Goal: Task Accomplishment & Management: Complete application form

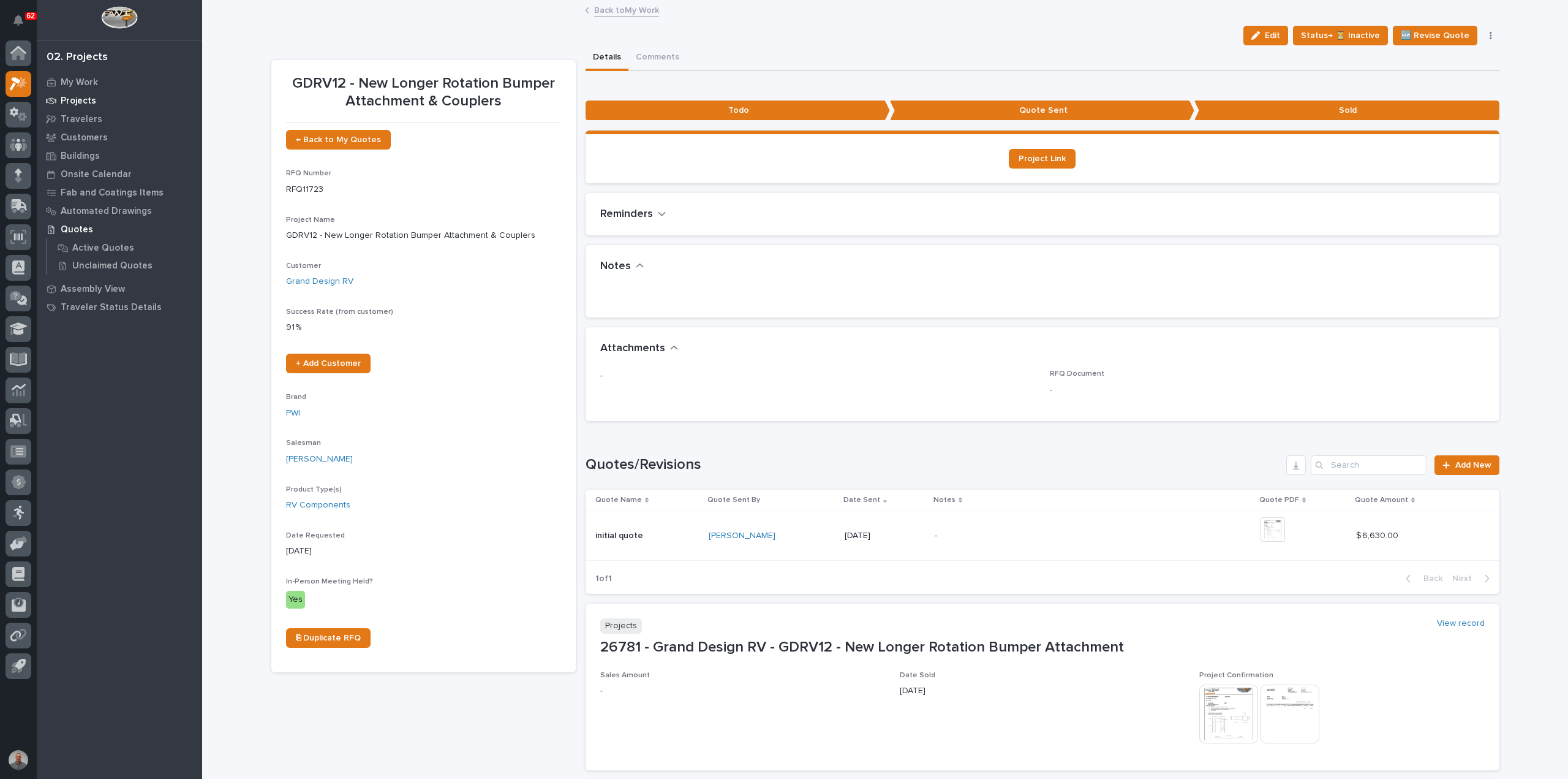
click at [83, 94] on div "Projects" at bounding box center [120, 101] width 159 height 17
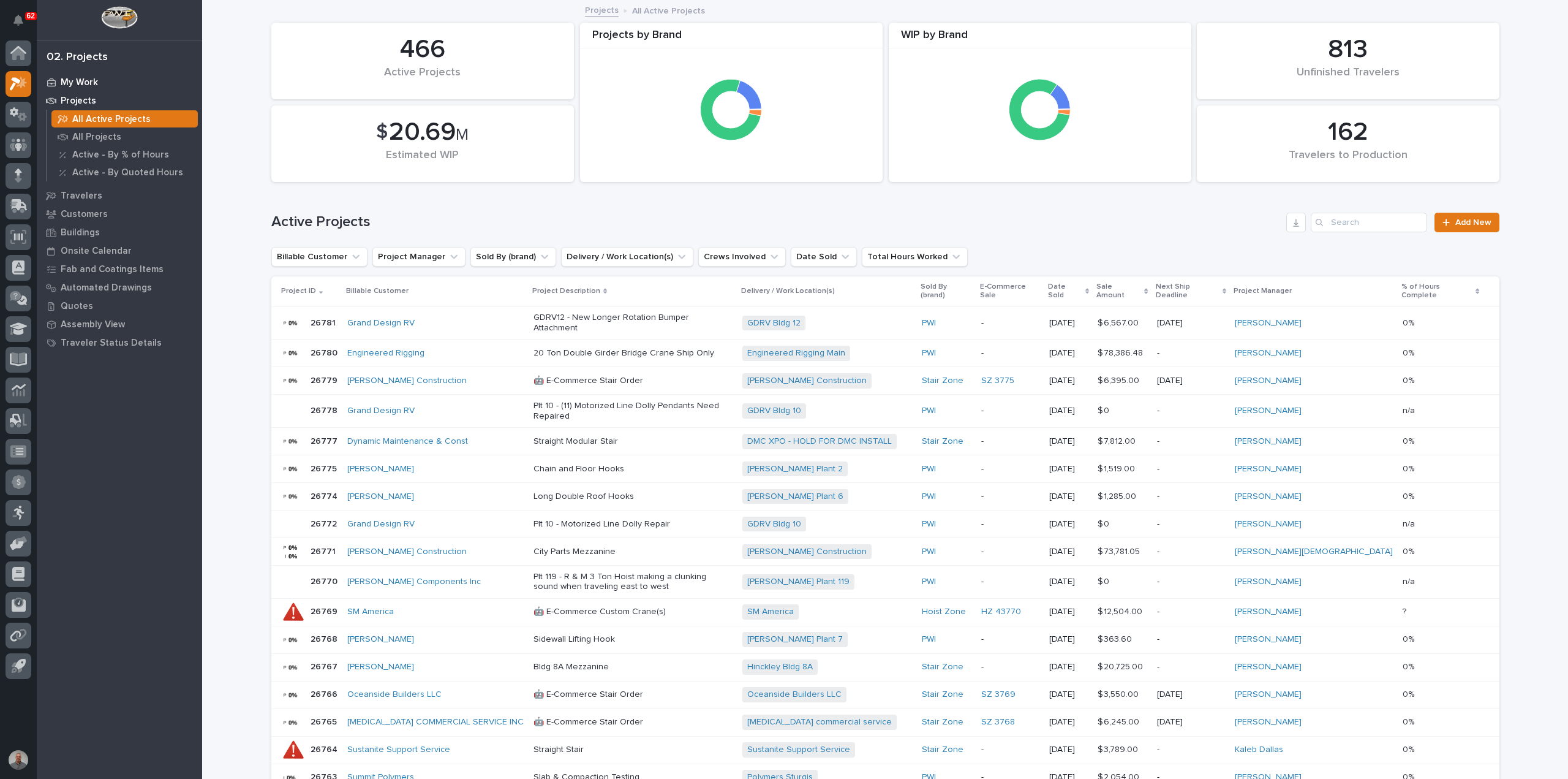
click at [79, 78] on p "My Work" at bounding box center [79, 82] width 37 height 11
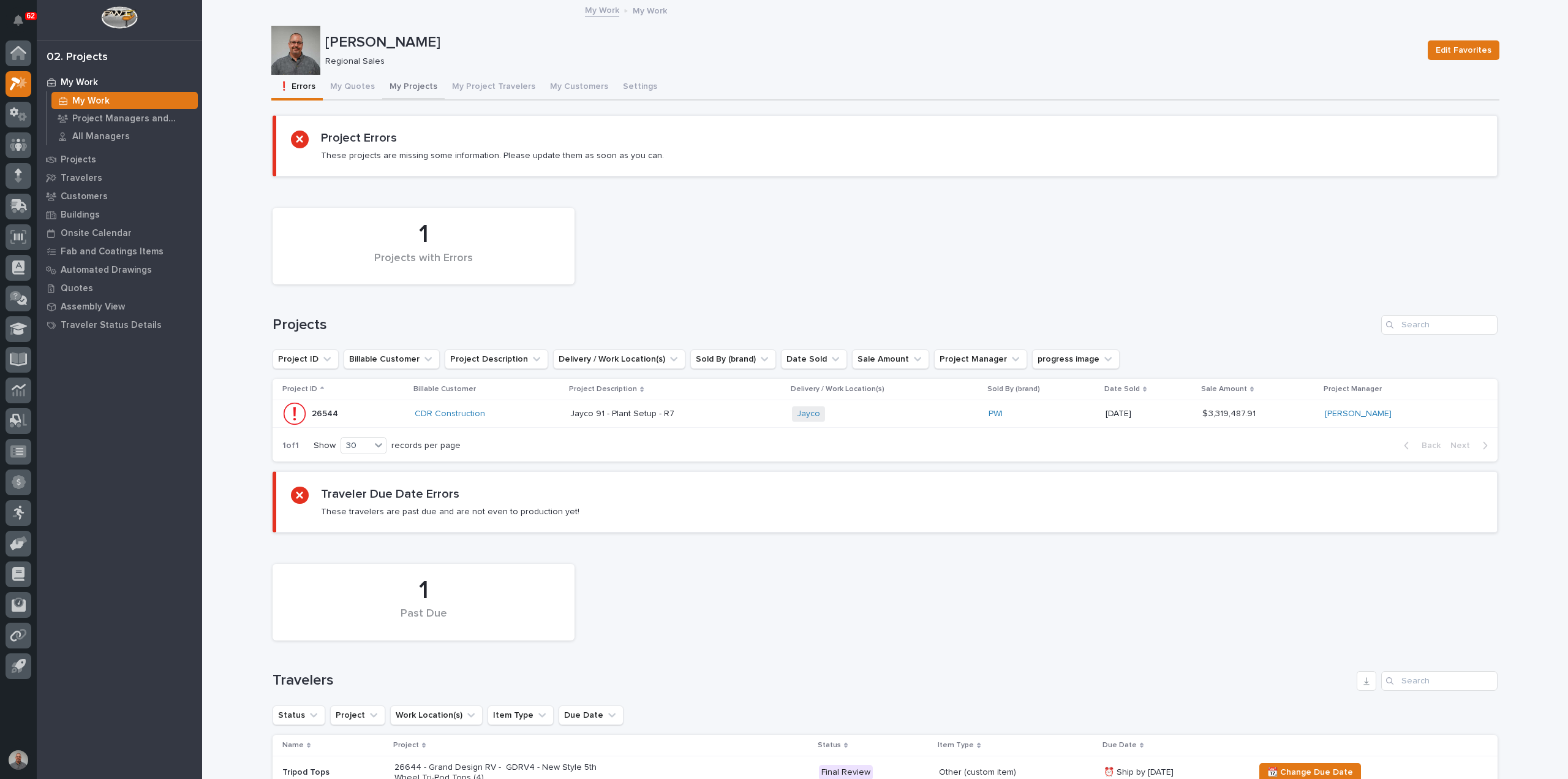
click at [397, 84] on button "My Projects" at bounding box center [413, 87] width 62 height 26
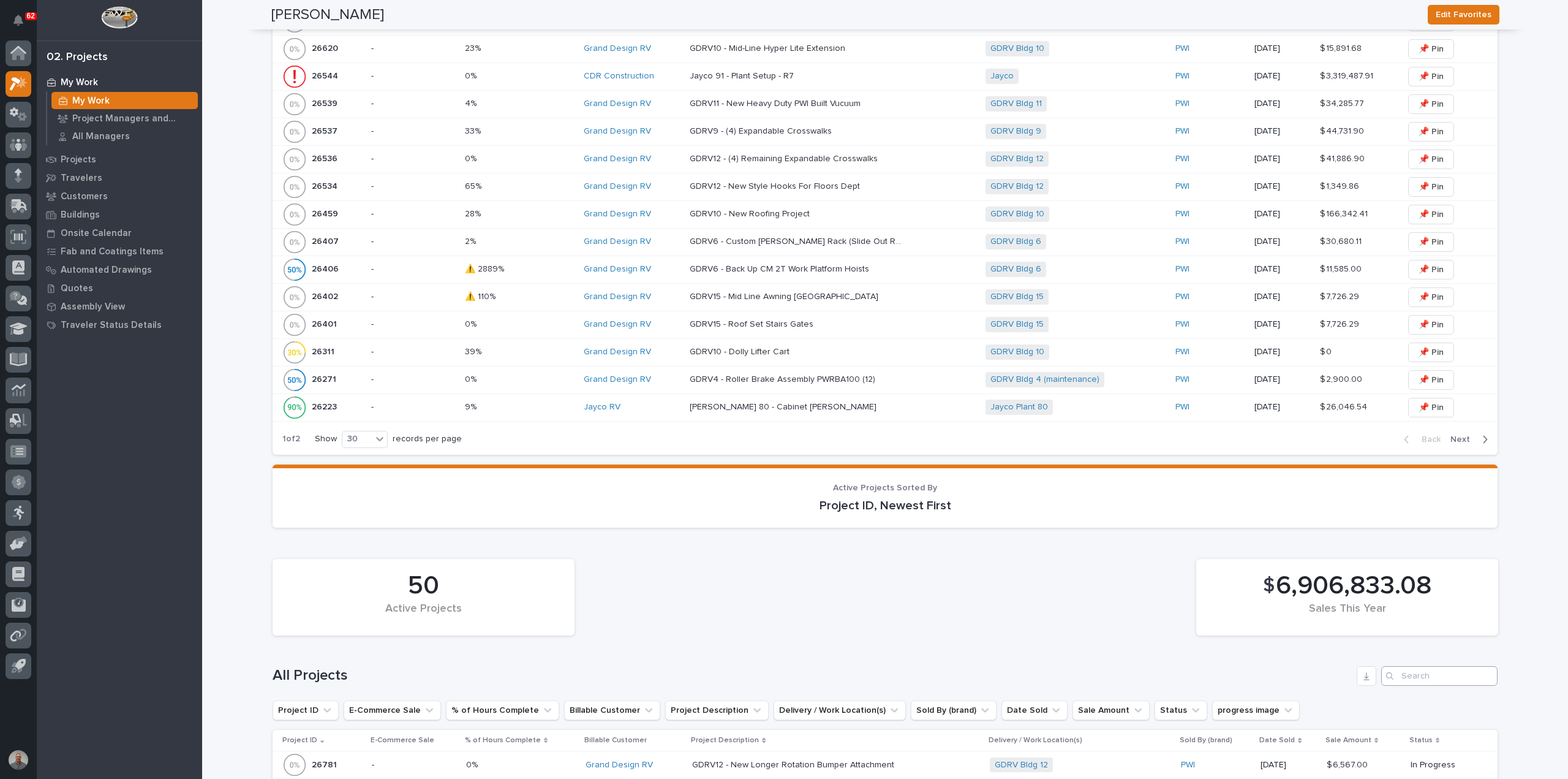
scroll to position [1655, 0]
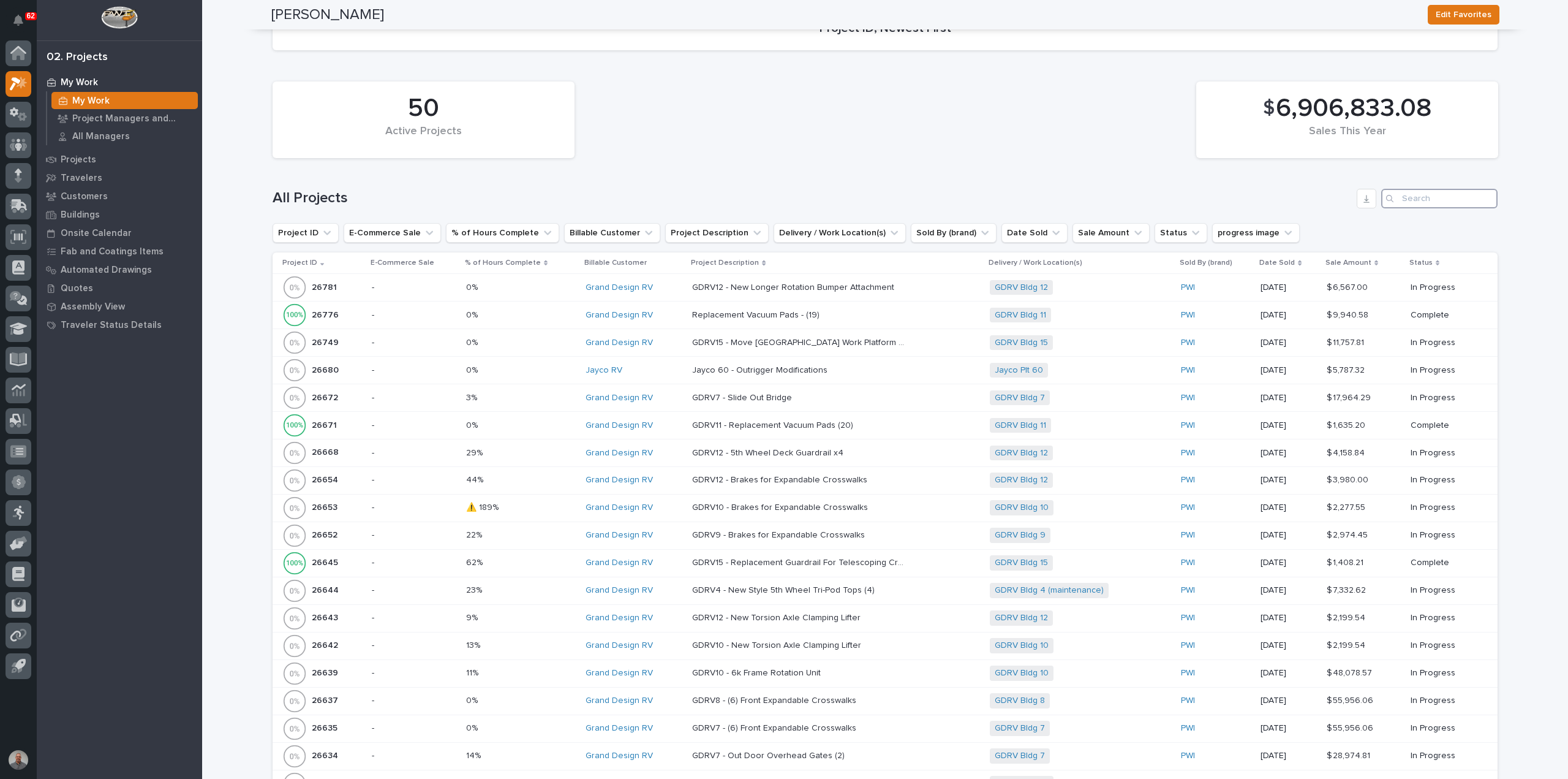
click at [1412, 189] on input "Search" at bounding box center [1439, 199] width 116 height 20
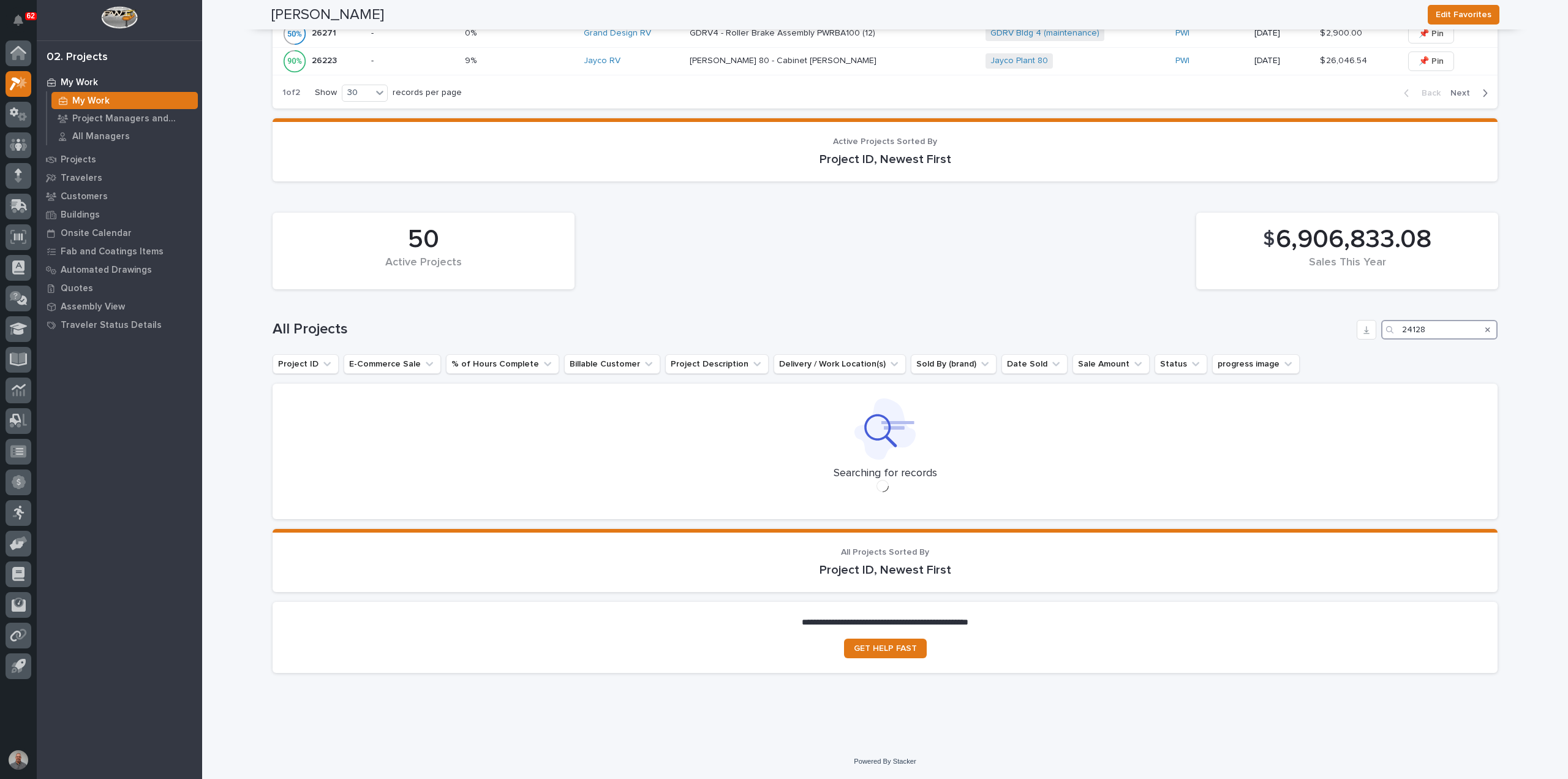
scroll to position [1515, 0]
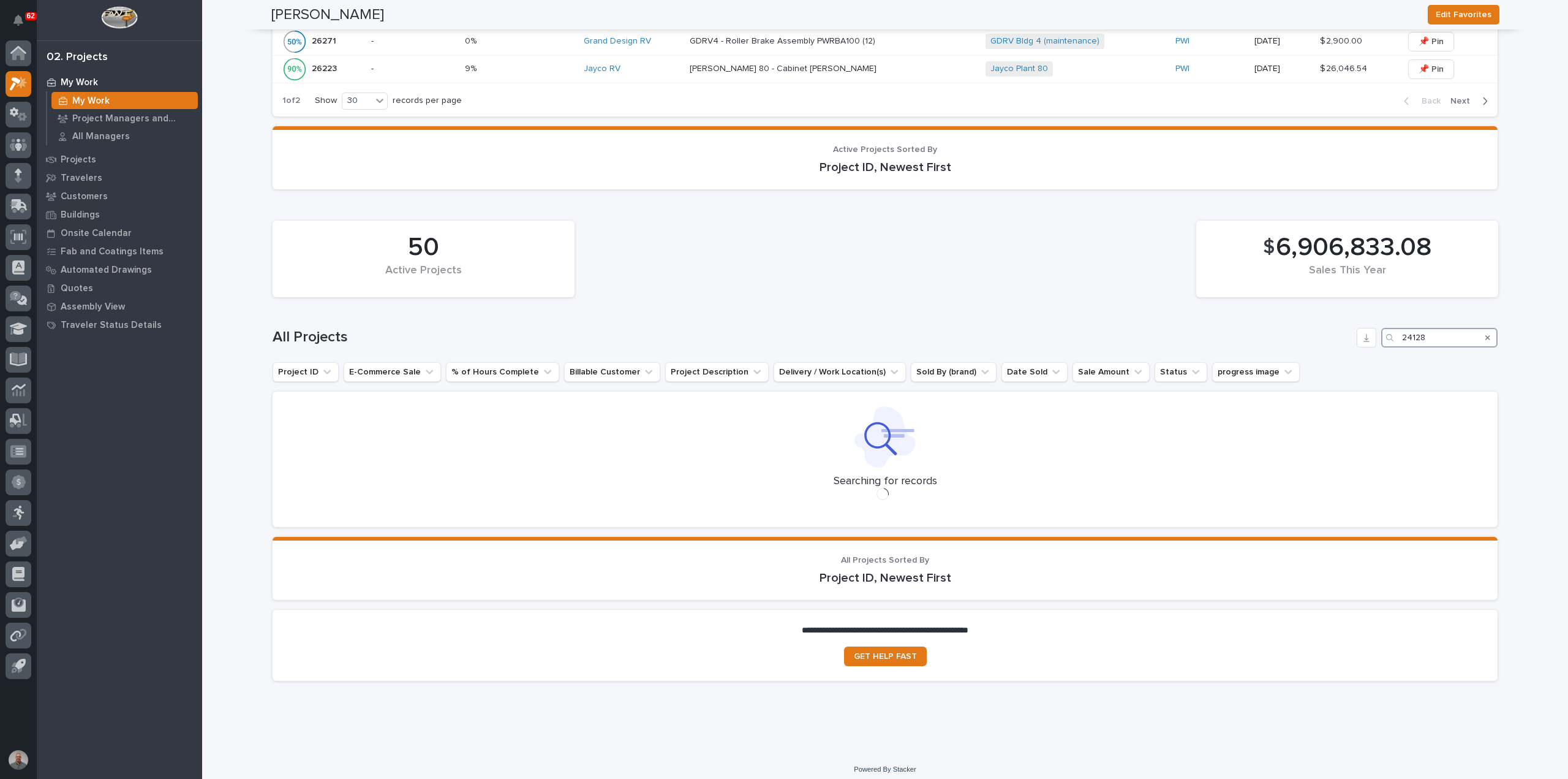
type input "24128"
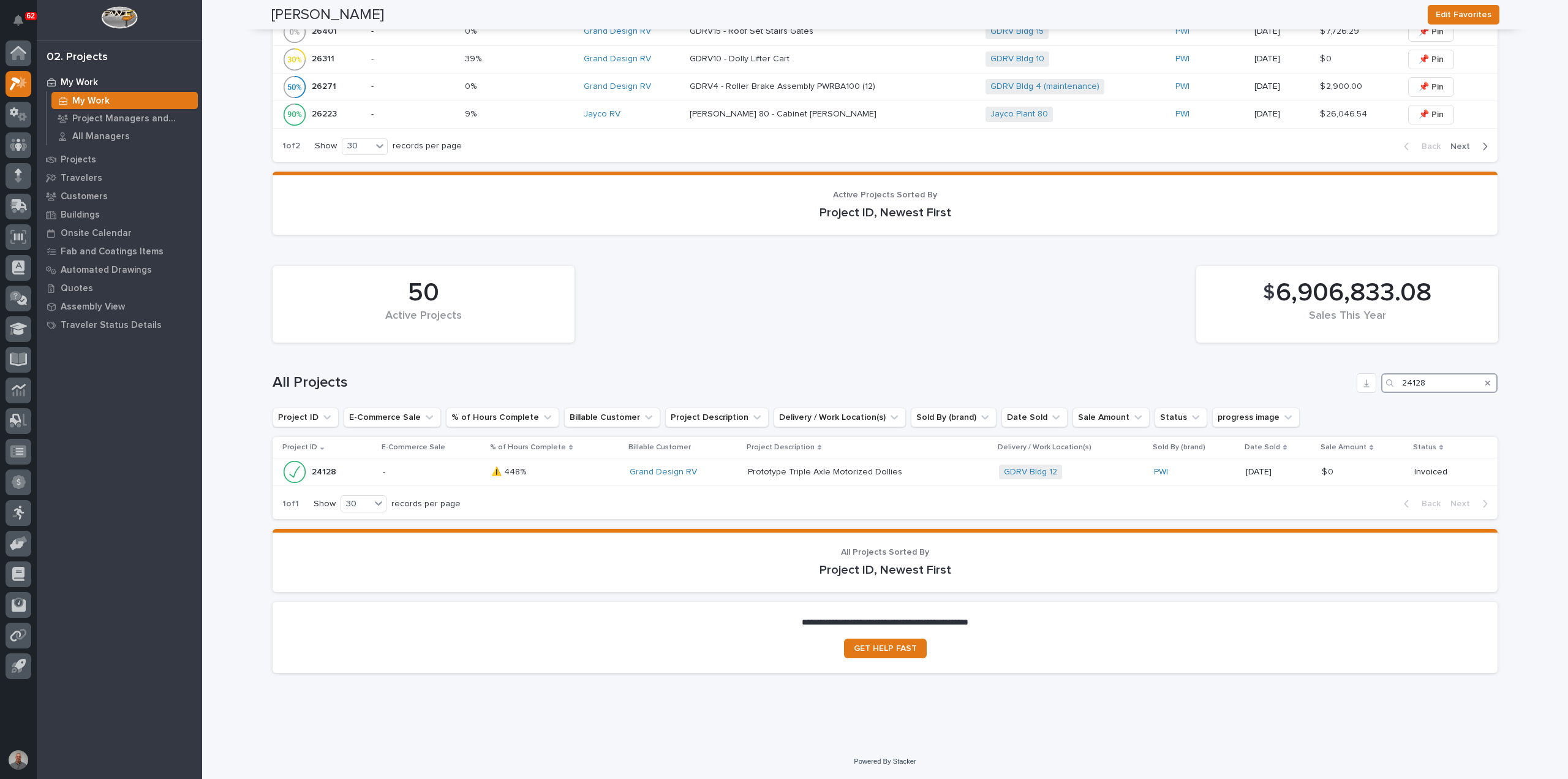
scroll to position [1462, 0]
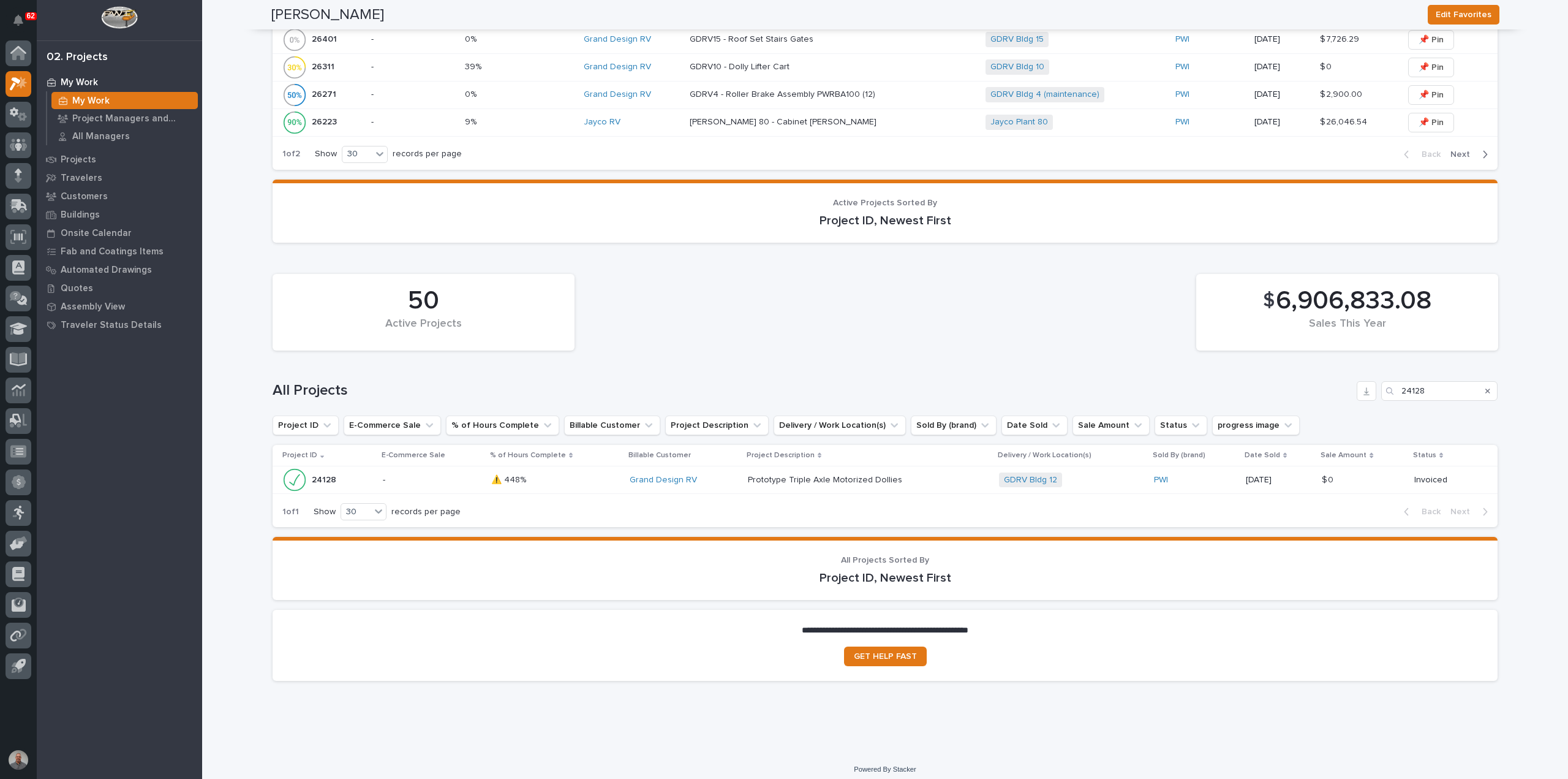
click at [720, 475] on div "Grand Design RV" at bounding box center [683, 480] width 108 height 11
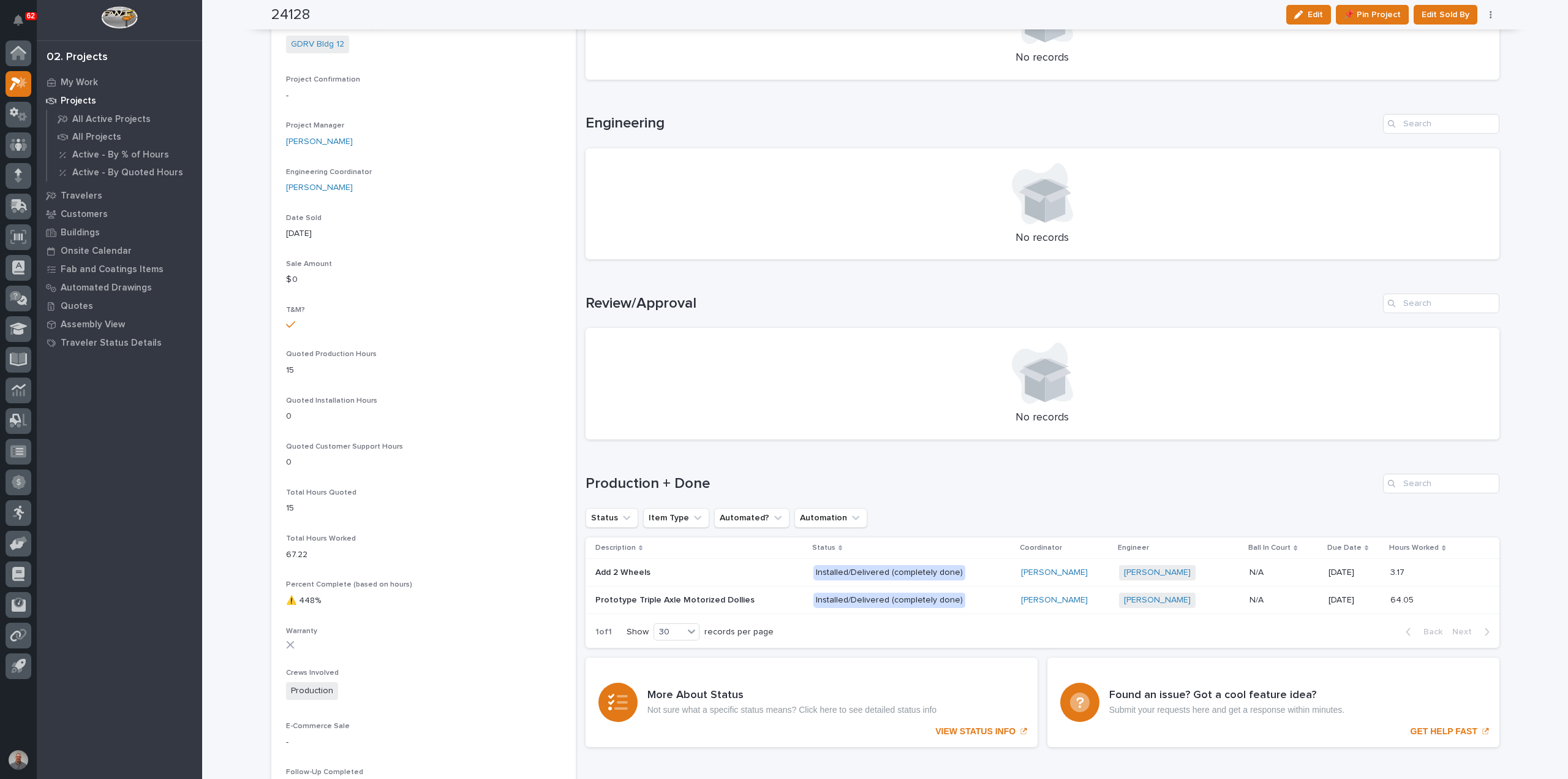
scroll to position [490, 0]
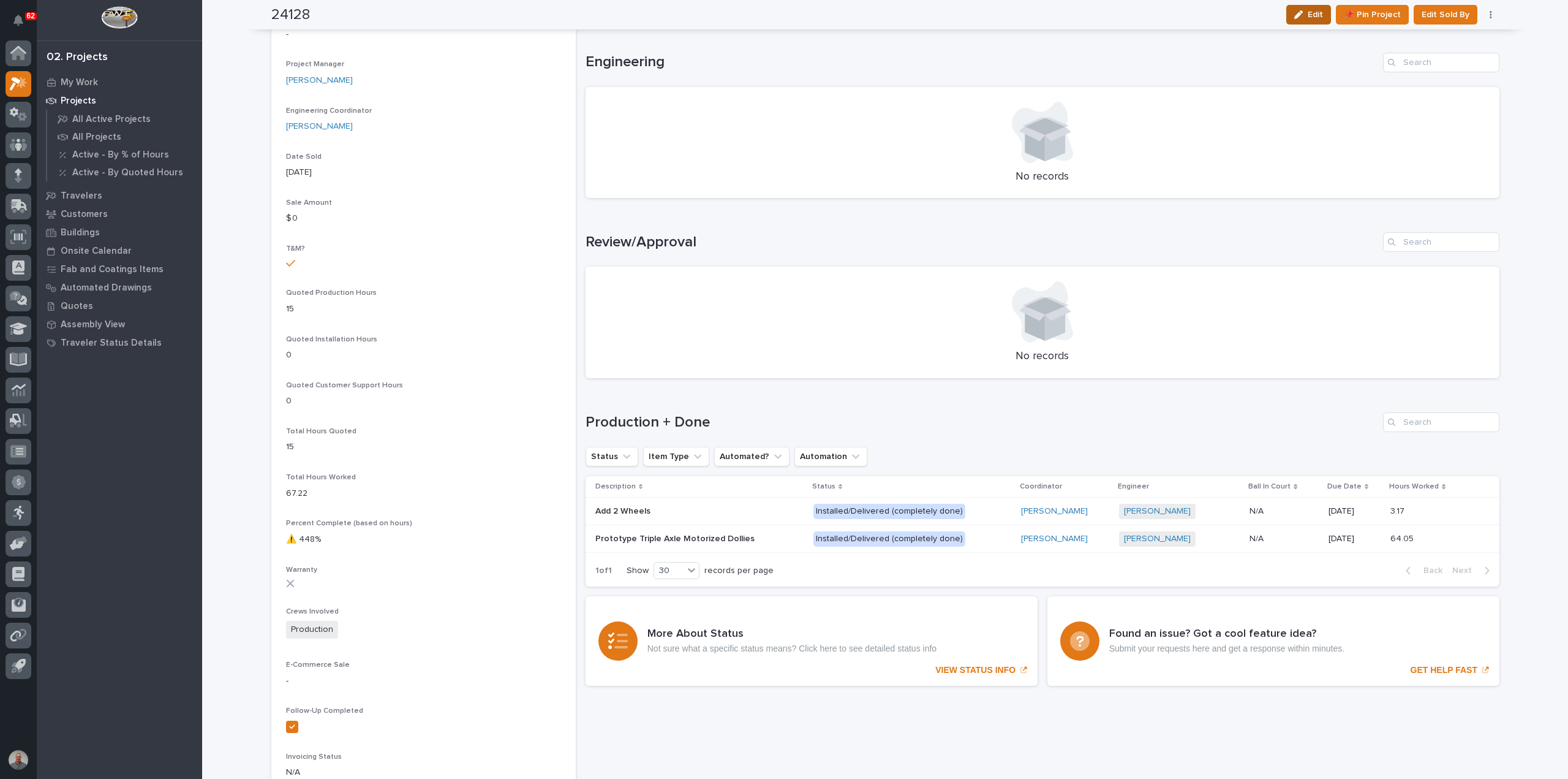
click at [1301, 12] on icon "button" at bounding box center [1298, 14] width 9 height 9
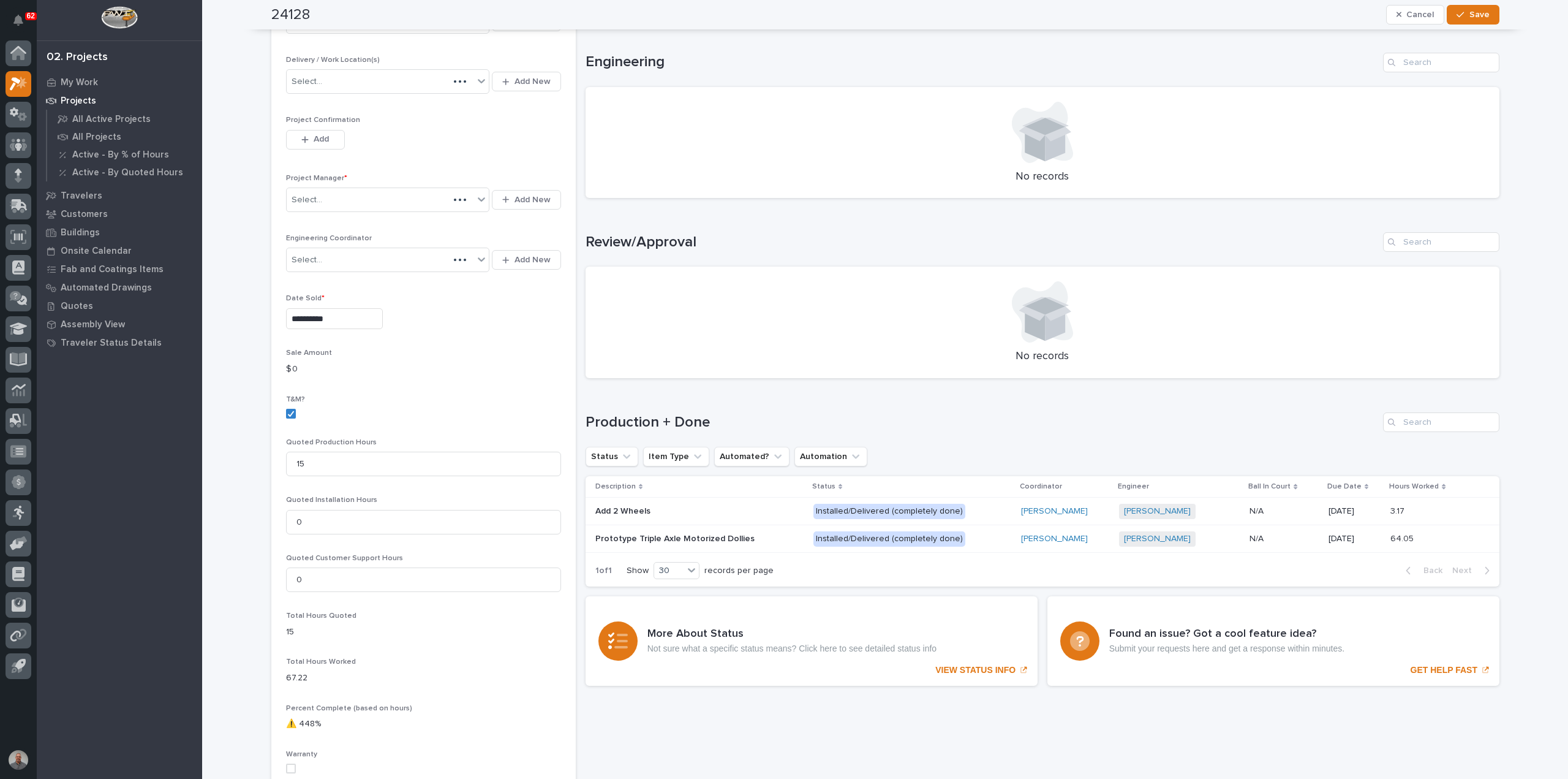
scroll to position [591, 0]
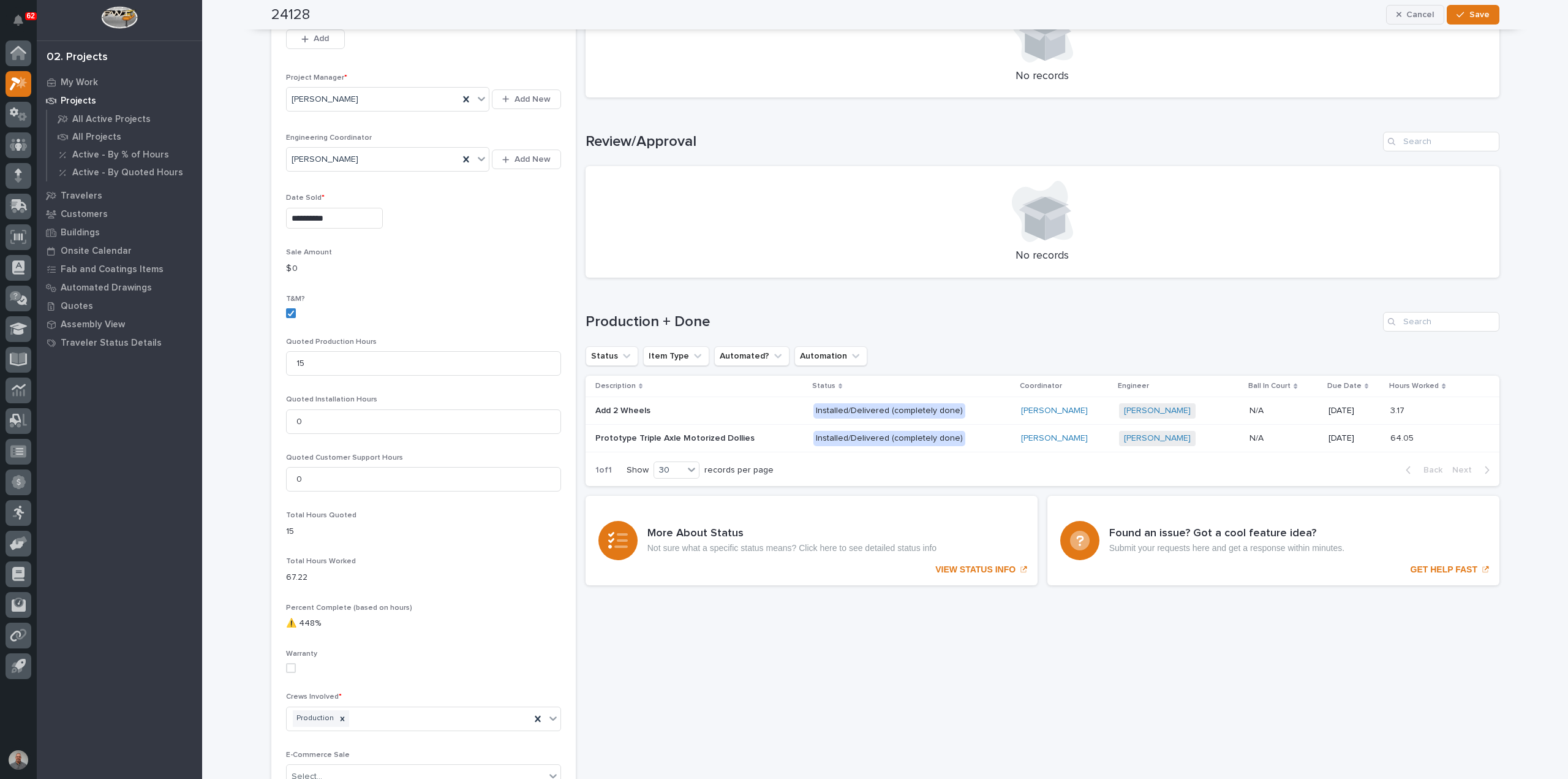
click at [1412, 14] on span "Cancel" at bounding box center [1420, 14] width 28 height 11
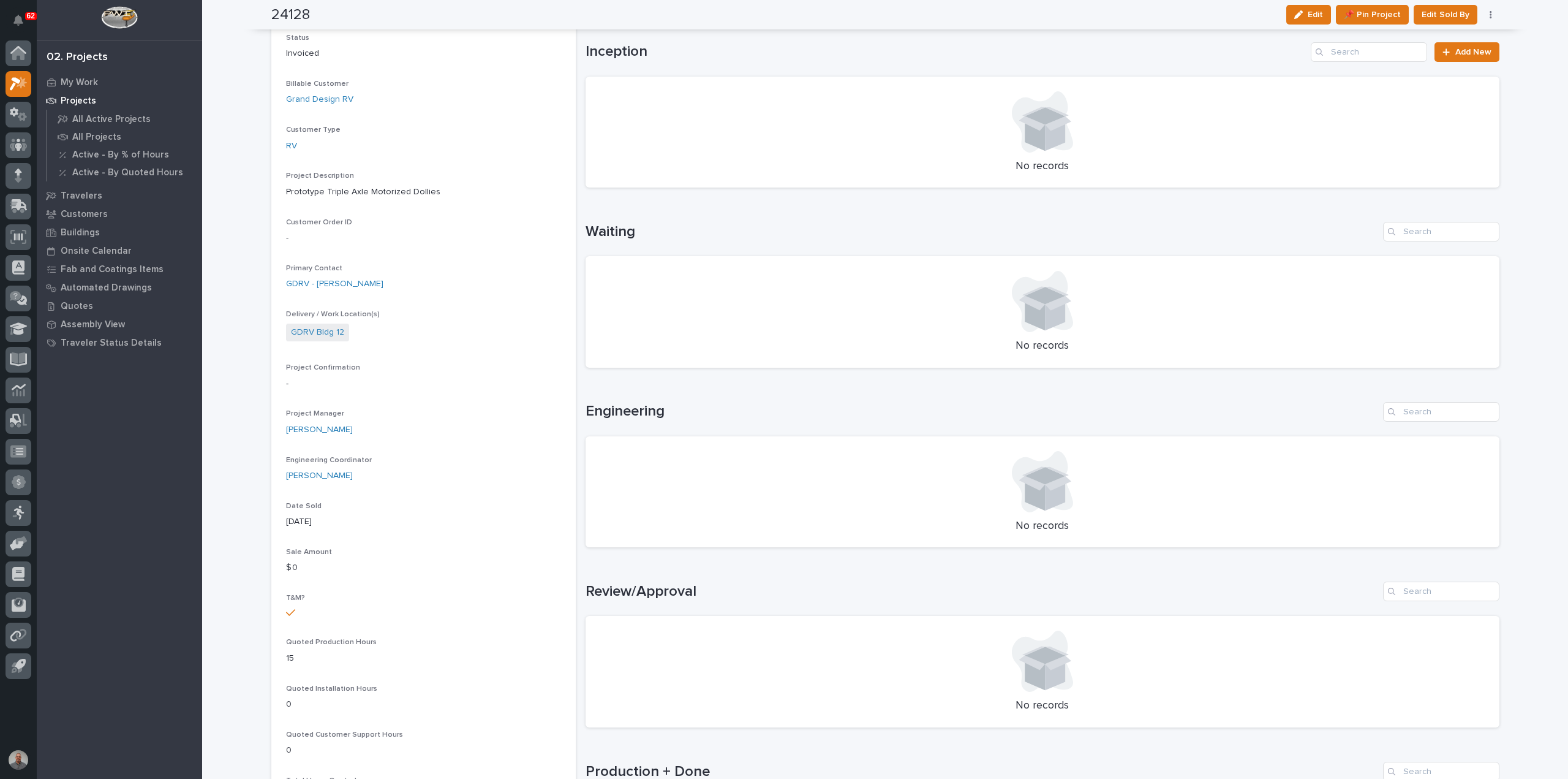
scroll to position [61, 0]
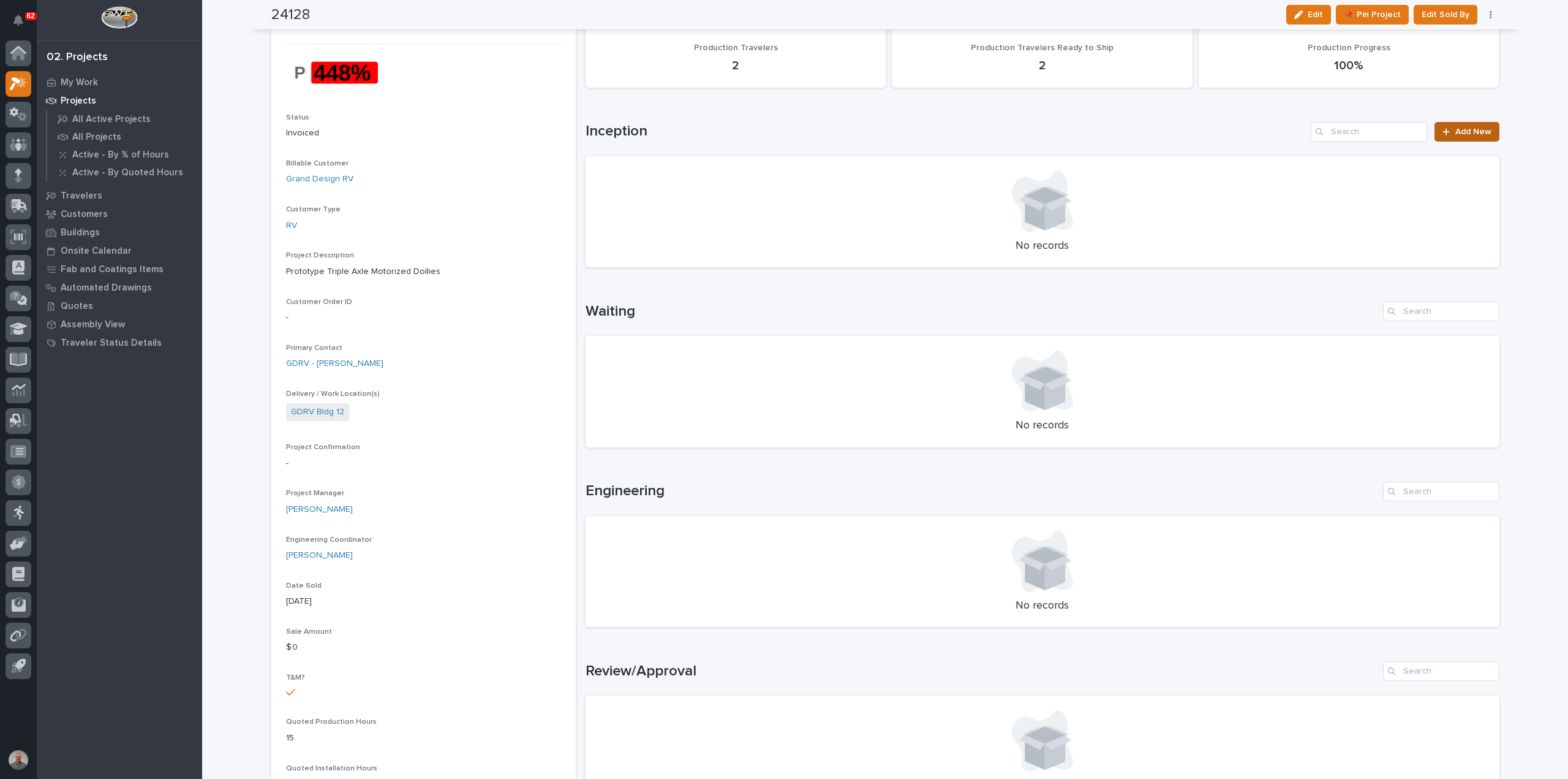
click at [1448, 126] on link "Add New" at bounding box center [1467, 131] width 64 height 20
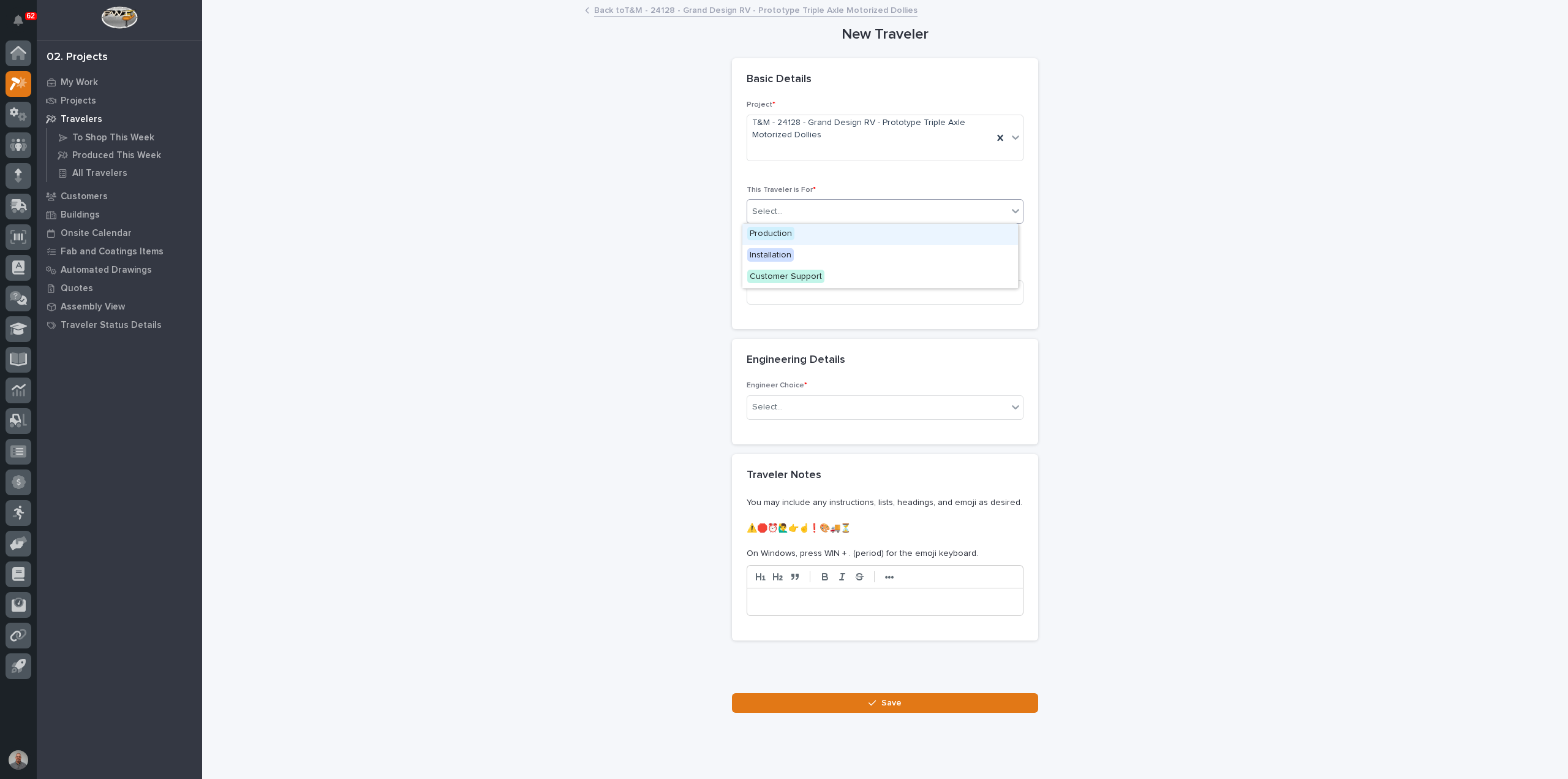
click at [886, 212] on div "Select..." at bounding box center [877, 212] width 260 height 20
click at [858, 230] on div "Production" at bounding box center [880, 234] width 275 height 22
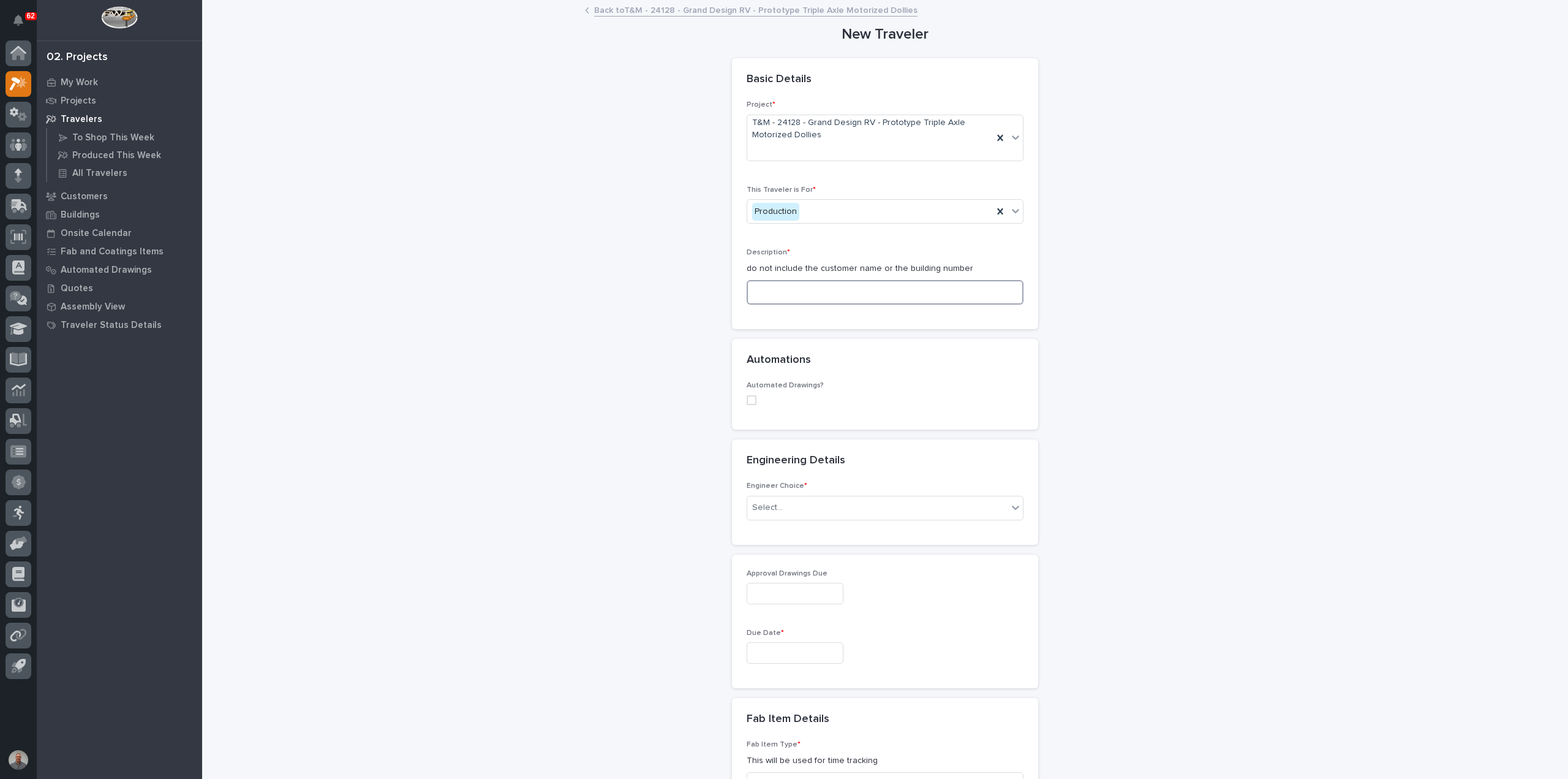
click at [834, 293] on input at bounding box center [885, 292] width 277 height 24
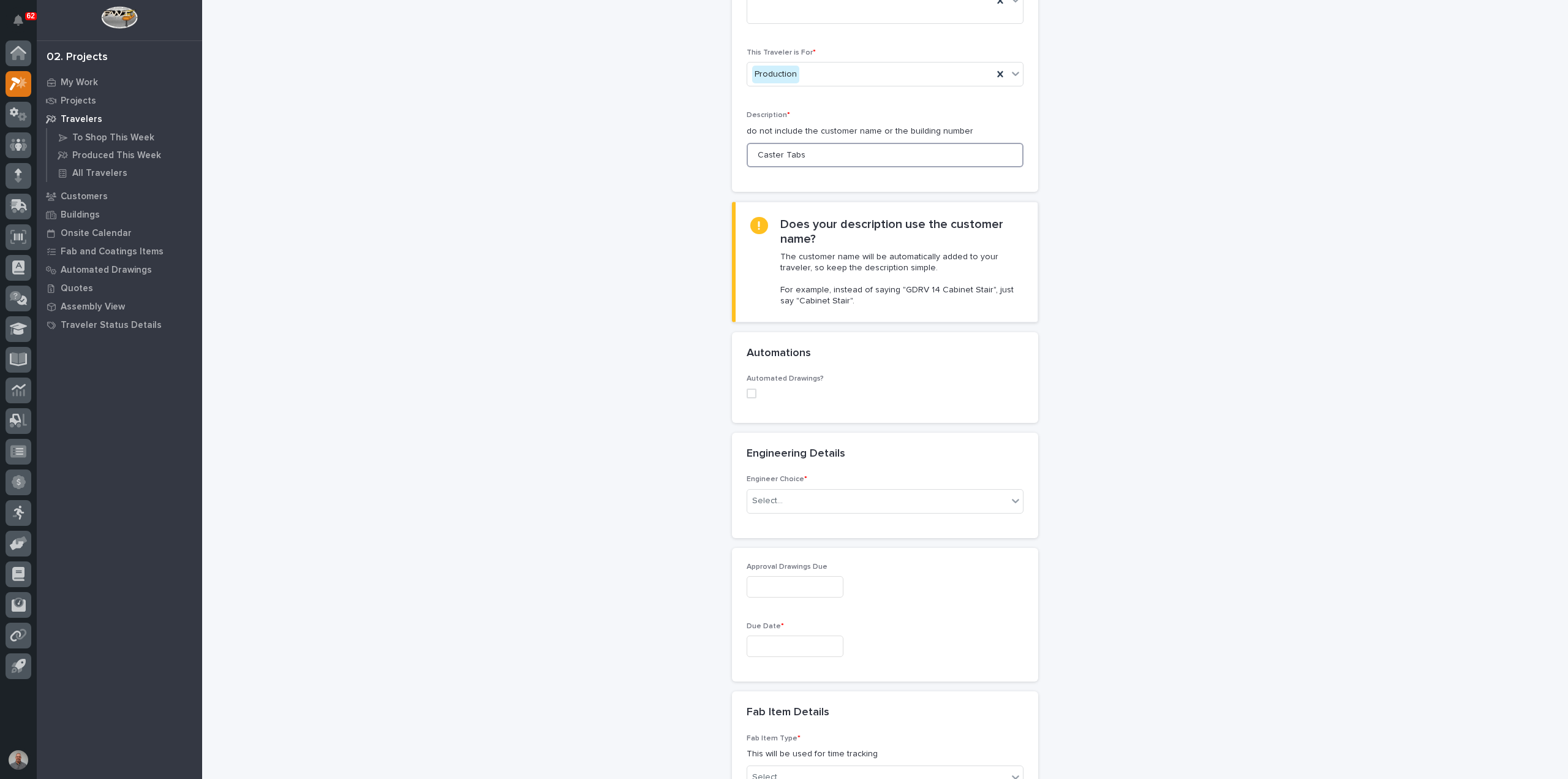
scroll to position [245, 0]
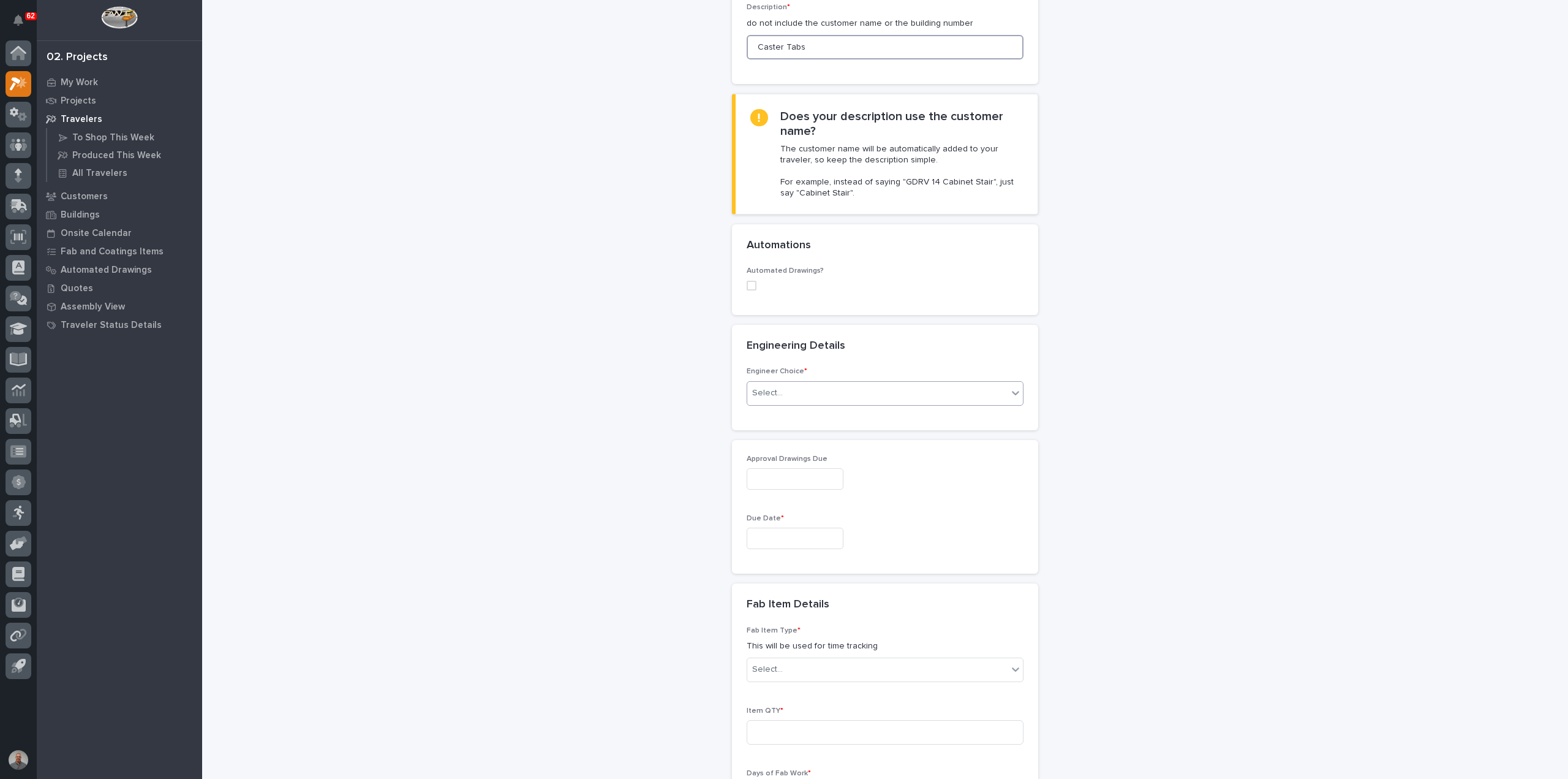
type input "Caster Tabs"
click at [779, 390] on div "Select..." at bounding box center [877, 393] width 260 height 20
click at [790, 461] on div "I know who will draw this" at bounding box center [880, 458] width 275 height 22
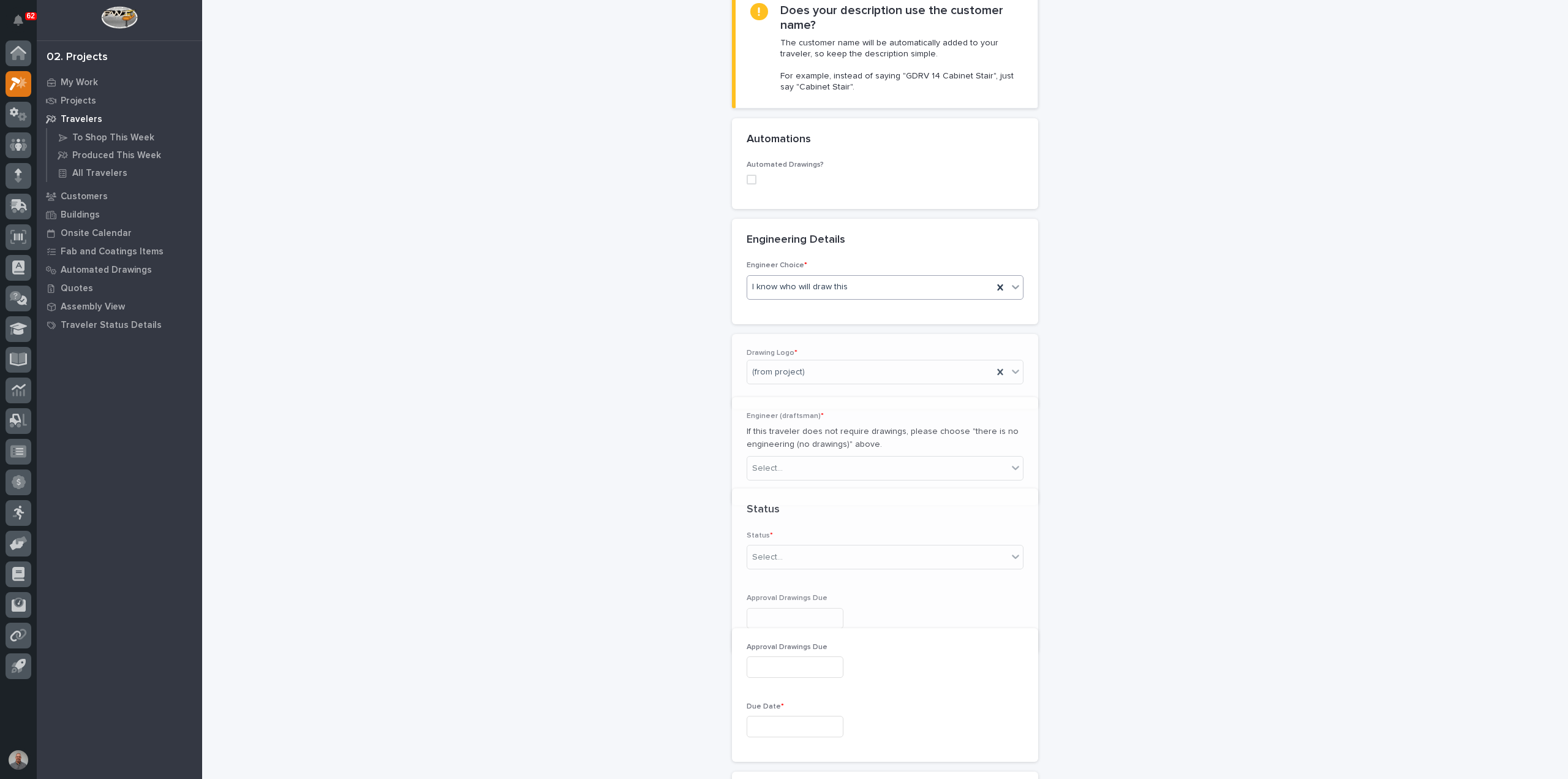
scroll to position [433, 0]
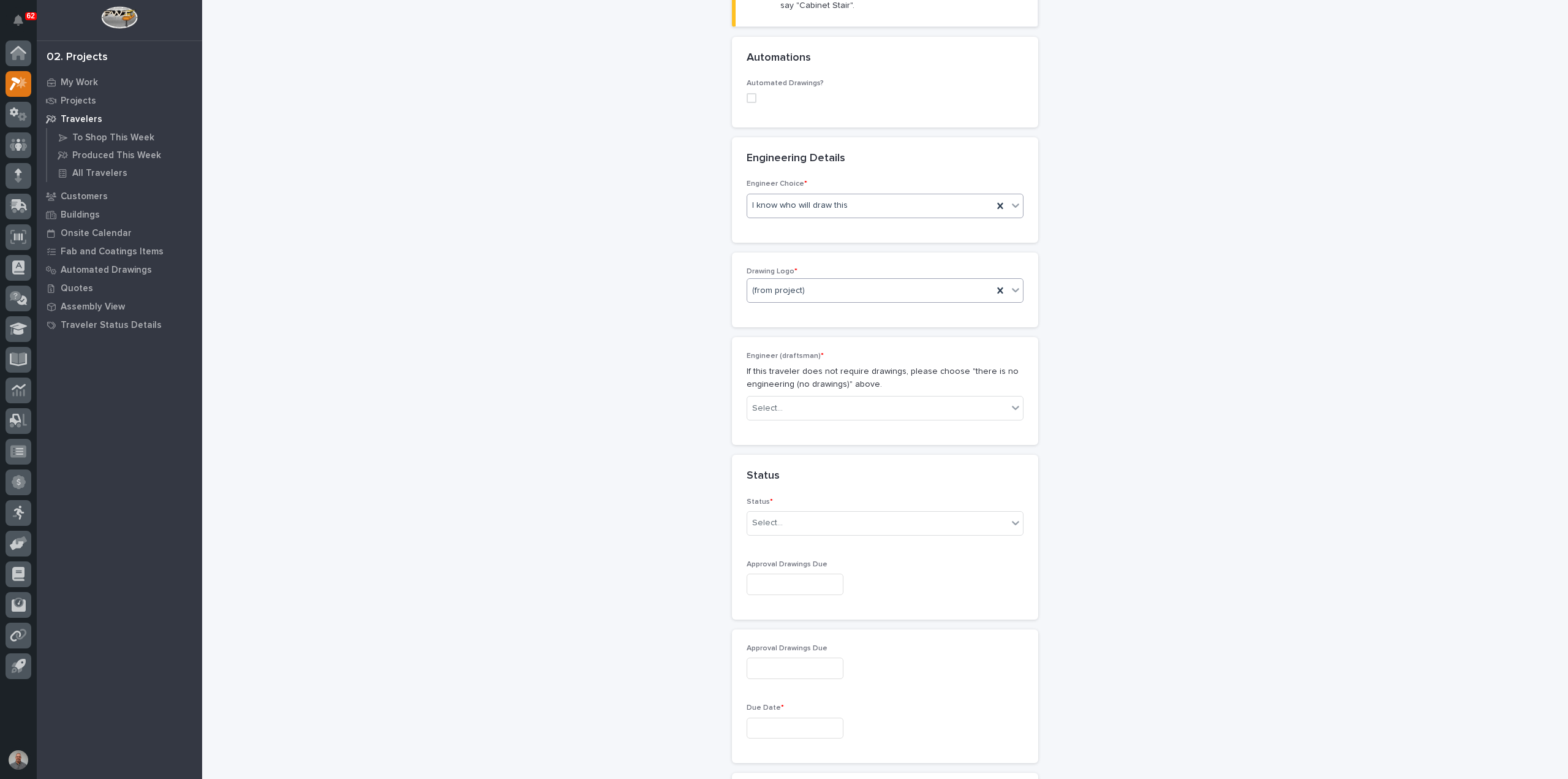
click at [816, 289] on div "(from project)" at bounding box center [870, 291] width 246 height 20
click at [787, 354] on div "PWI" at bounding box center [880, 354] width 275 height 22
click at [799, 411] on div "Select..." at bounding box center [877, 408] width 260 height 20
drag, startPoint x: 787, startPoint y: 452, endPoint x: 788, endPoint y: 442, distance: 10.0
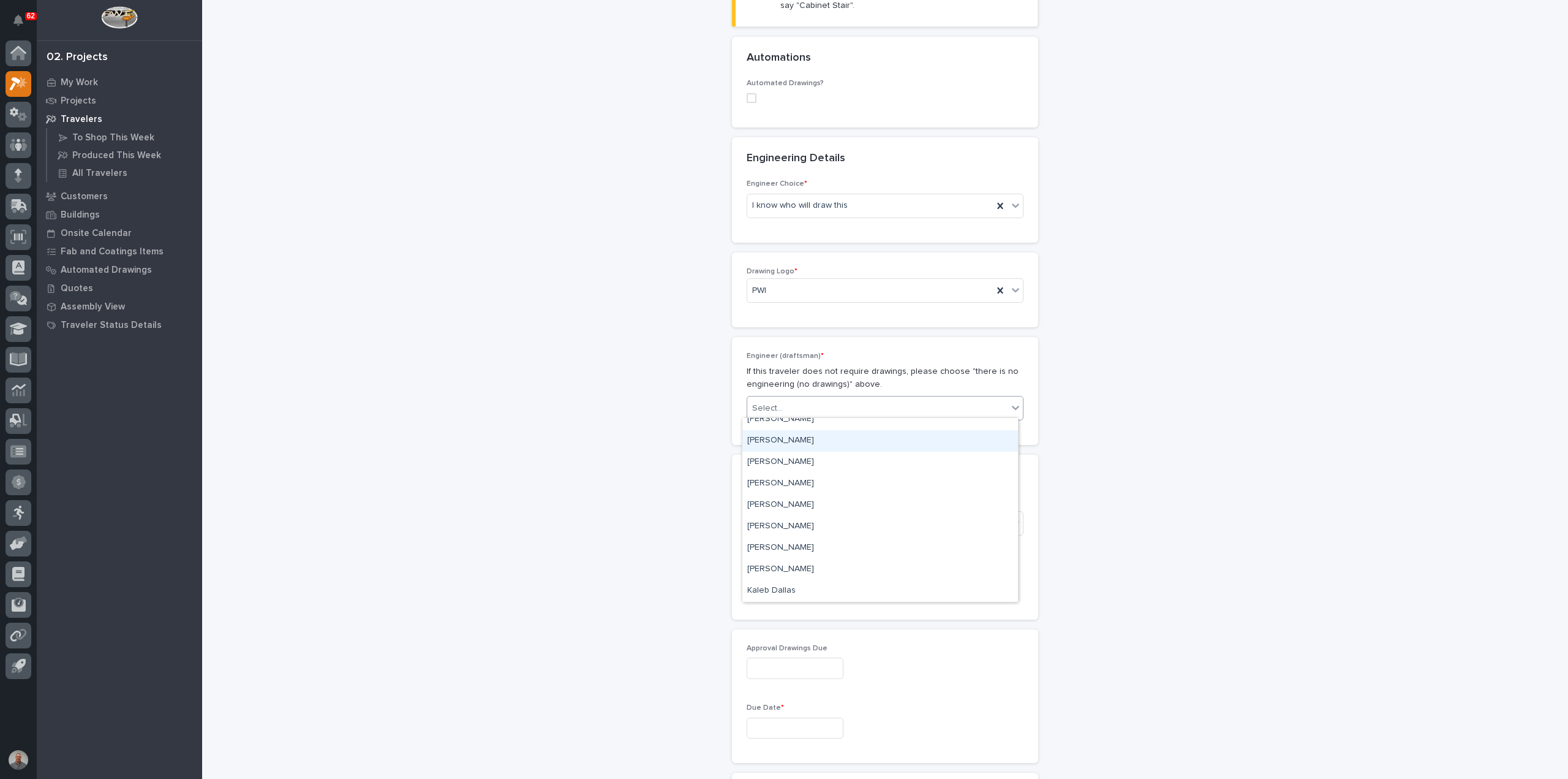
click at [788, 442] on div "[PERSON_NAME]" at bounding box center [880, 440] width 275 height 22
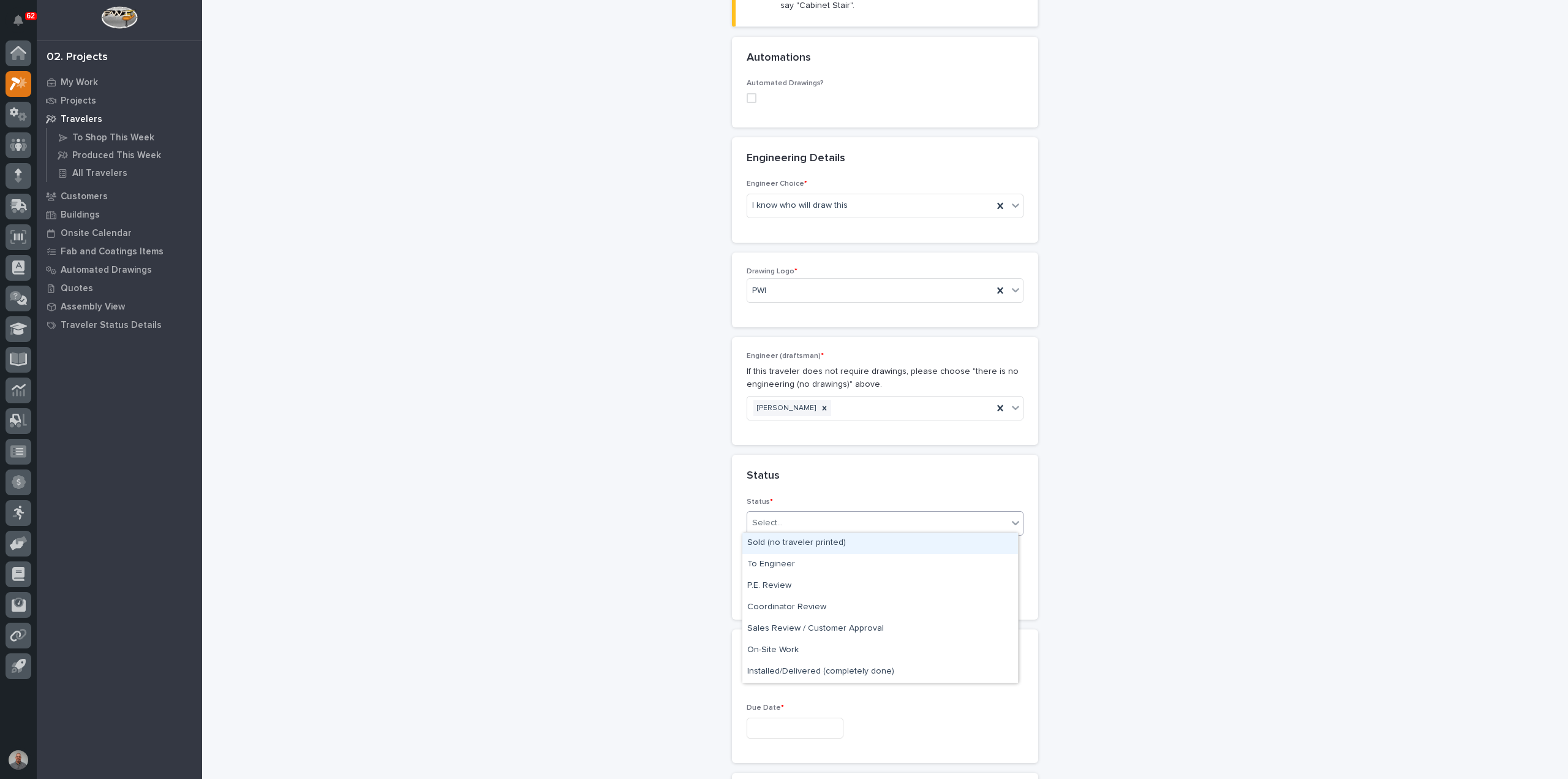
click at [806, 519] on div "Select..." at bounding box center [877, 523] width 260 height 20
click at [801, 626] on div "Sales Review / Customer Approval" at bounding box center [880, 628] width 275 height 22
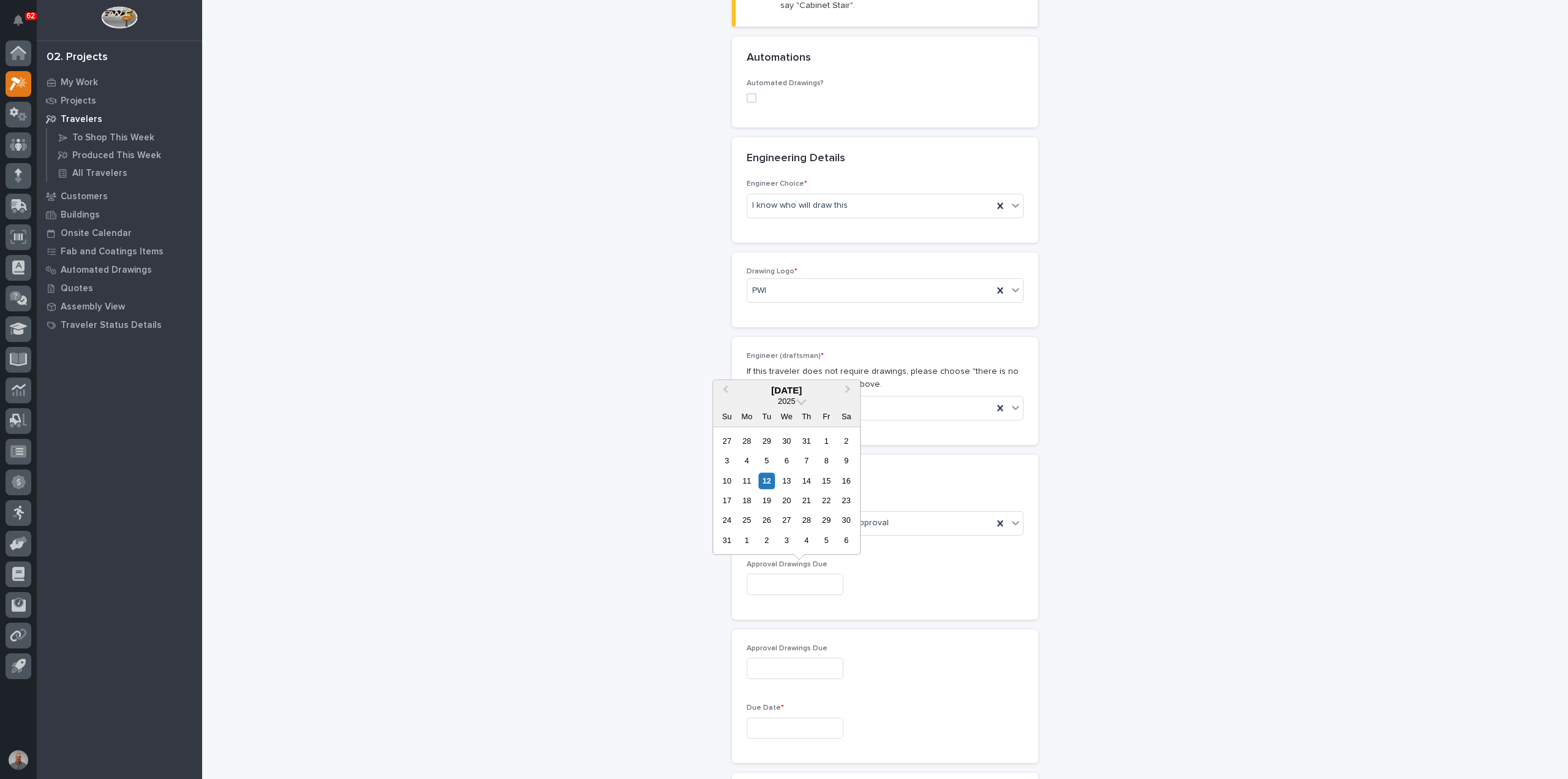
click at [797, 575] on input "text" at bounding box center [795, 584] width 97 height 22
click at [771, 478] on div "12" at bounding box center [766, 481] width 16 height 16
type input "**********"
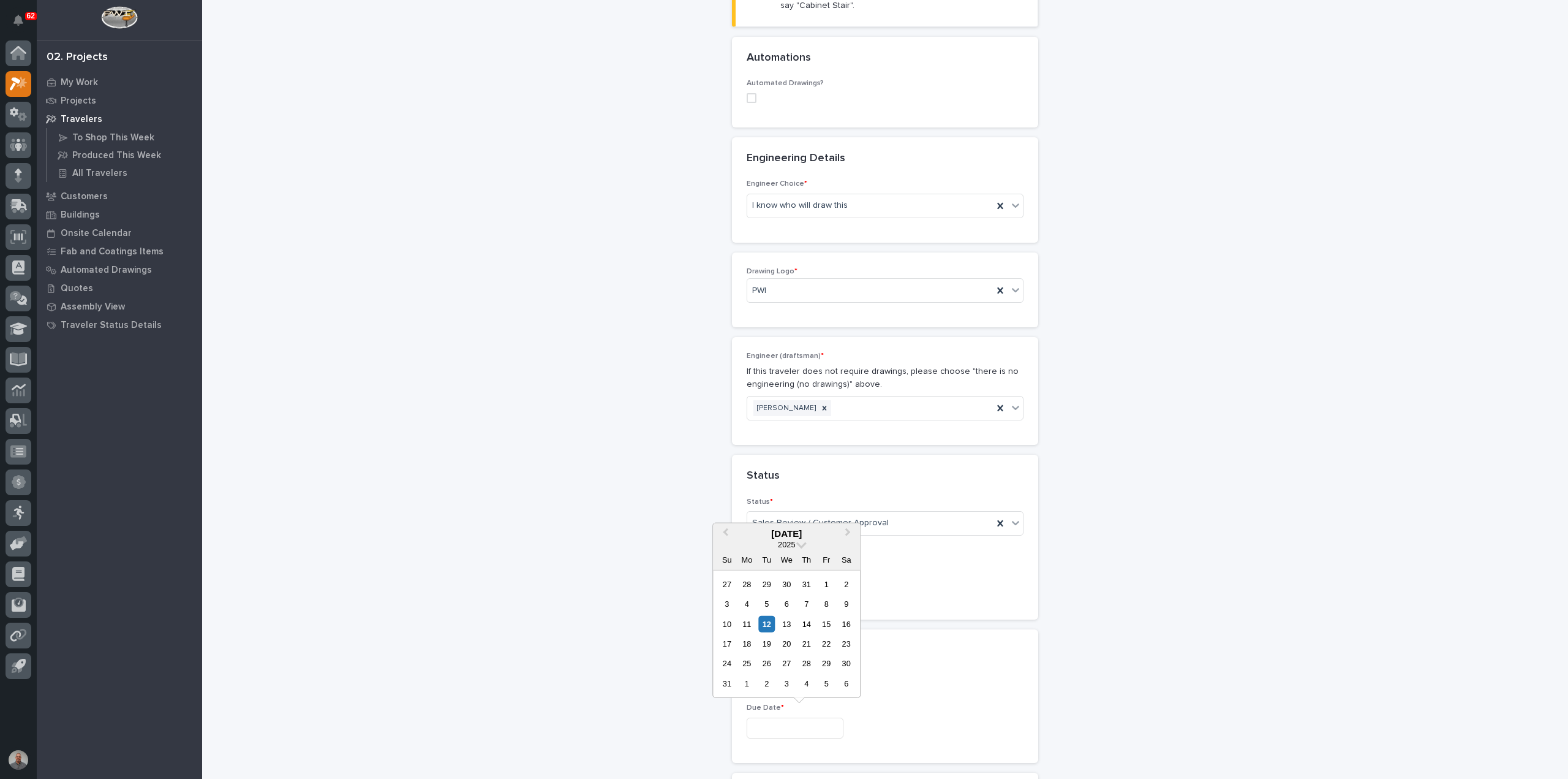
click at [776, 719] on input "text" at bounding box center [795, 728] width 97 height 22
click at [827, 627] on div "15" at bounding box center [826, 623] width 16 height 16
type input "**********"
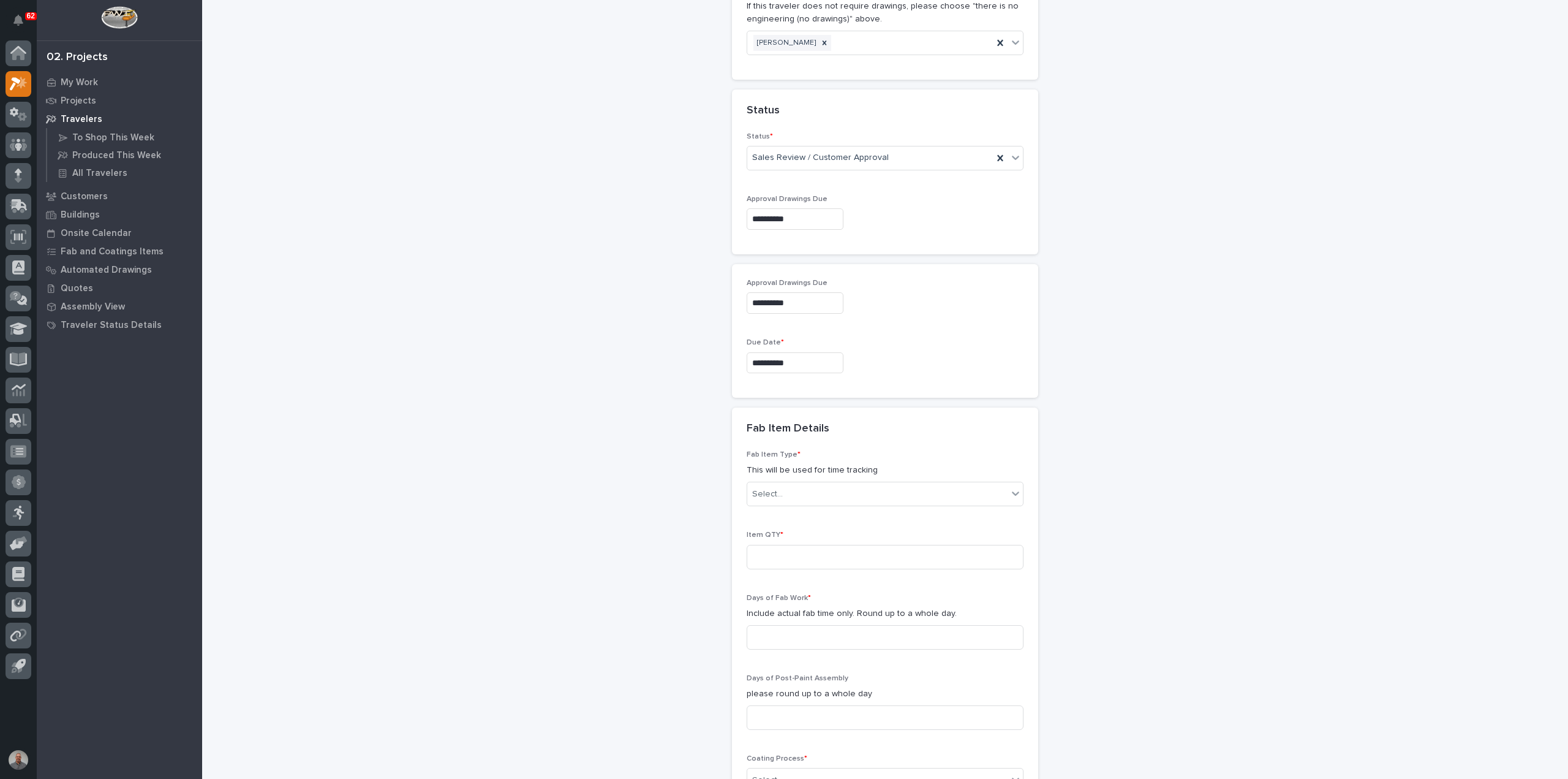
scroll to position [800, 0]
click at [841, 484] on div "Select..." at bounding box center [877, 492] width 260 height 20
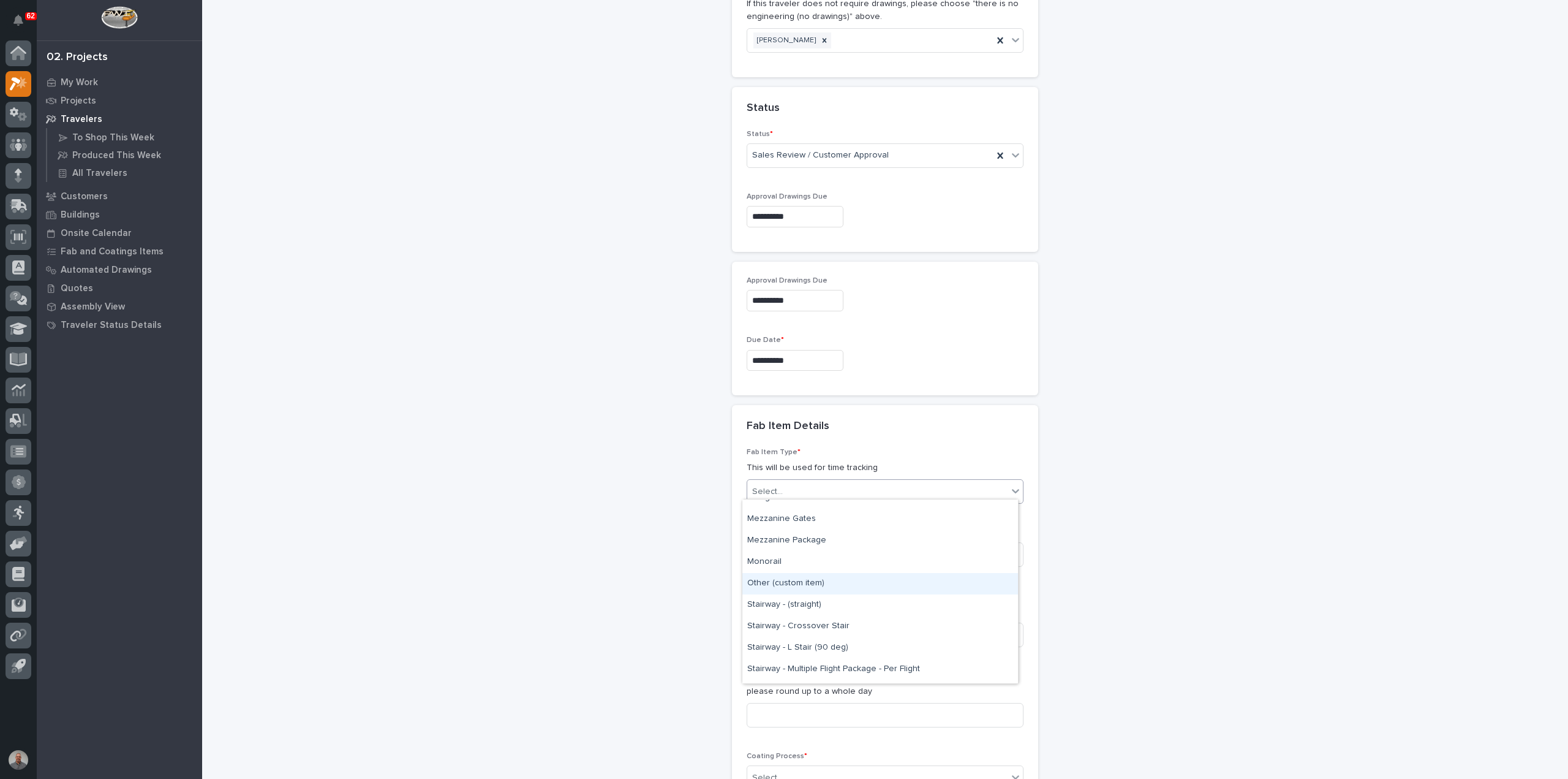
click at [816, 582] on div "Other (custom item)" at bounding box center [880, 583] width 275 height 22
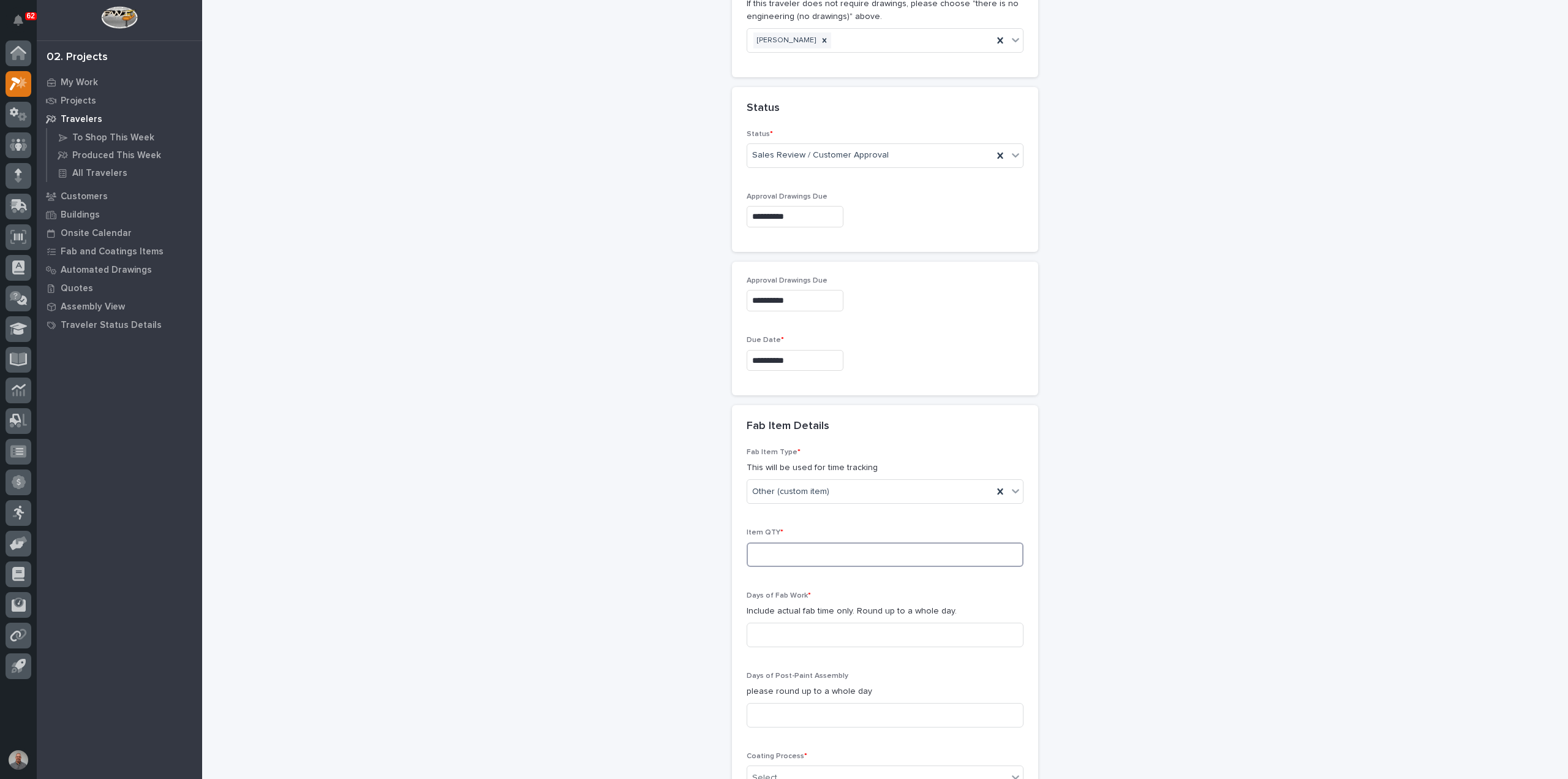
click at [812, 544] on input at bounding box center [885, 554] width 277 height 24
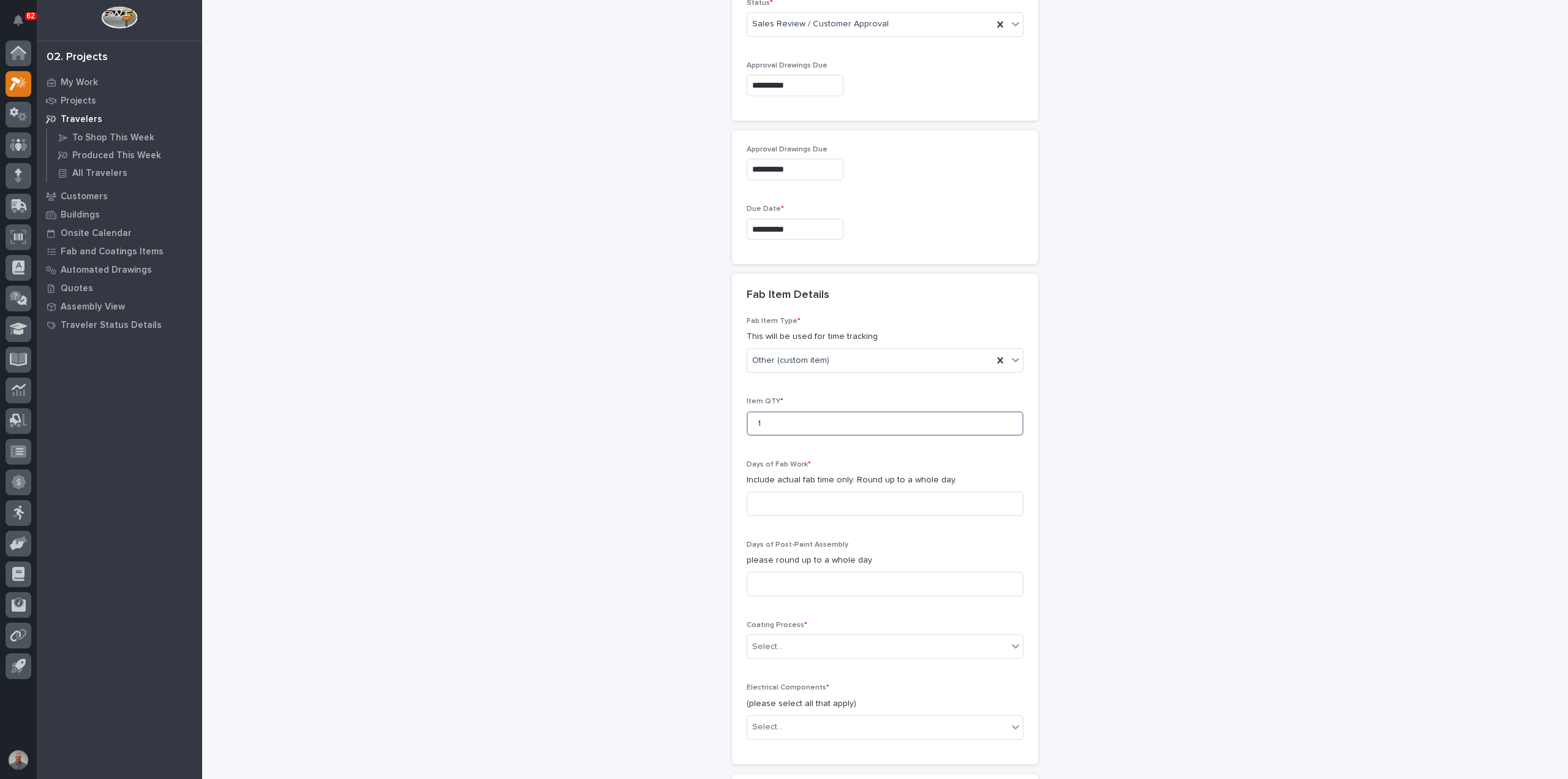
scroll to position [984, 0]
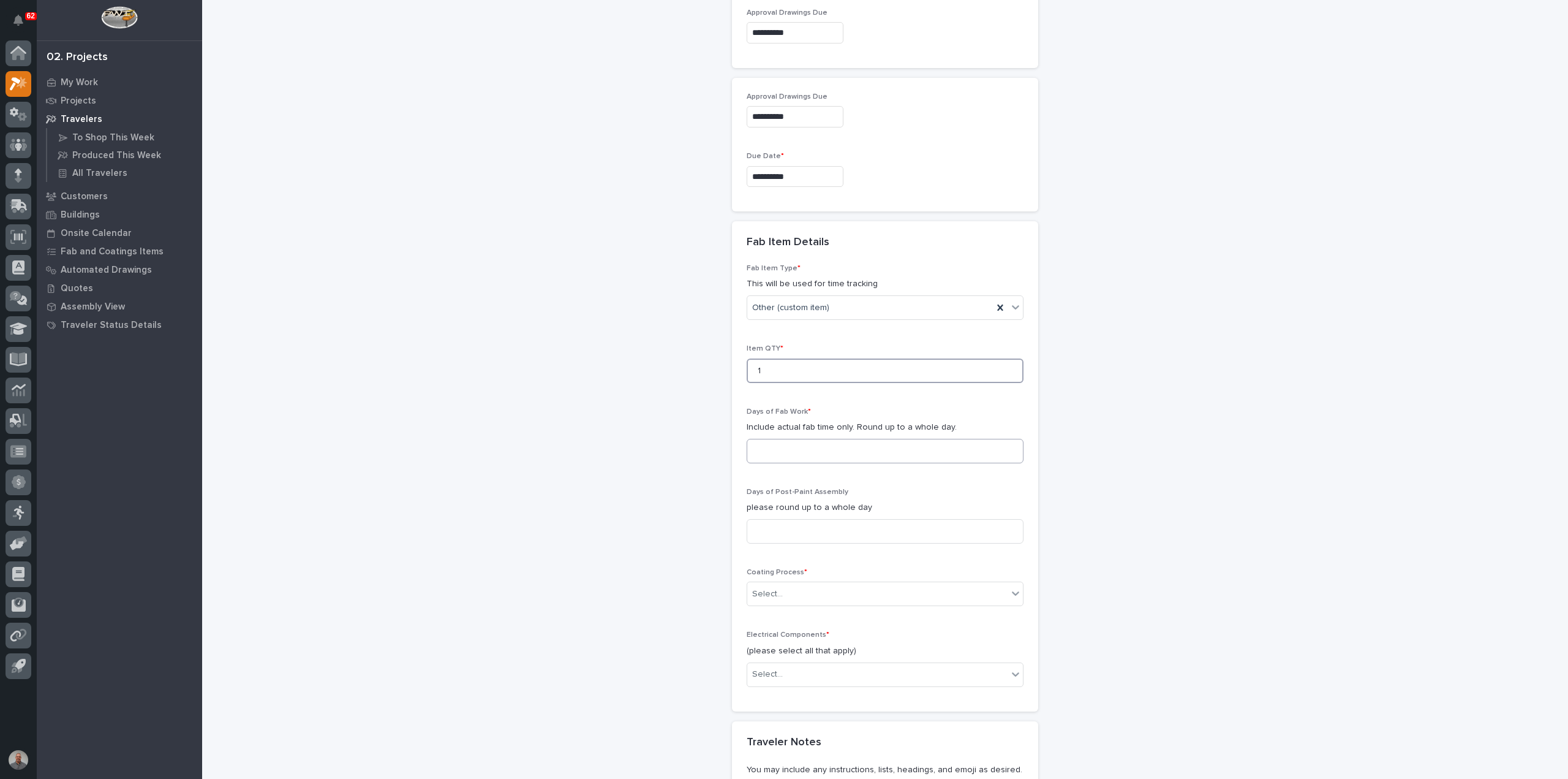
type input "1"
click at [762, 442] on input at bounding box center [885, 450] width 277 height 24
type input "1"
click at [790, 531] on input at bounding box center [885, 531] width 277 height 24
type input "0"
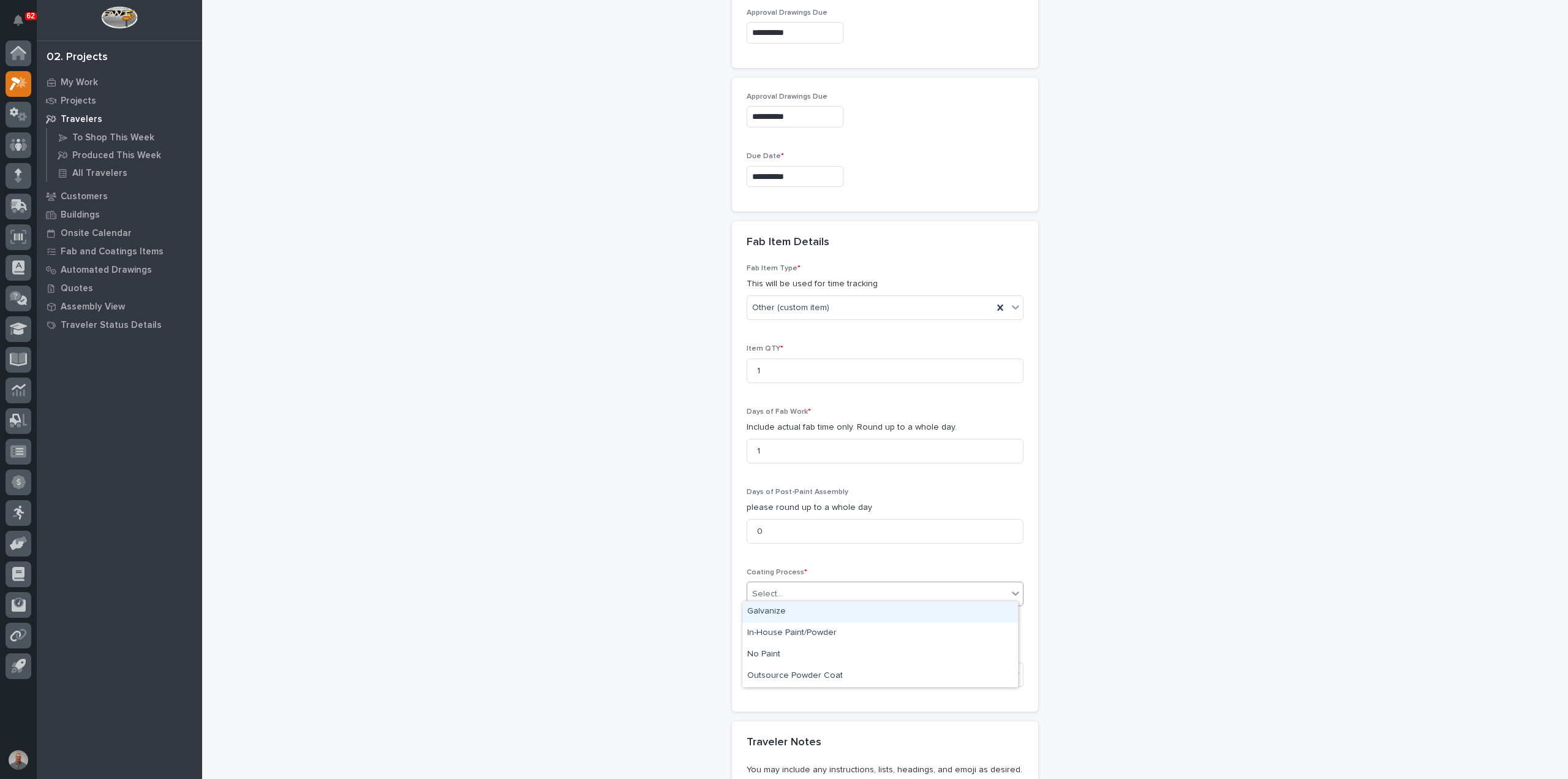
click at [795, 592] on div "Select..." at bounding box center [877, 594] width 260 height 20
click at [779, 650] on div "No Paint" at bounding box center [880, 655] width 275 height 22
click at [785, 672] on div "Select..." at bounding box center [877, 674] width 260 height 20
click at [787, 686] on div "None" at bounding box center [880, 692] width 275 height 22
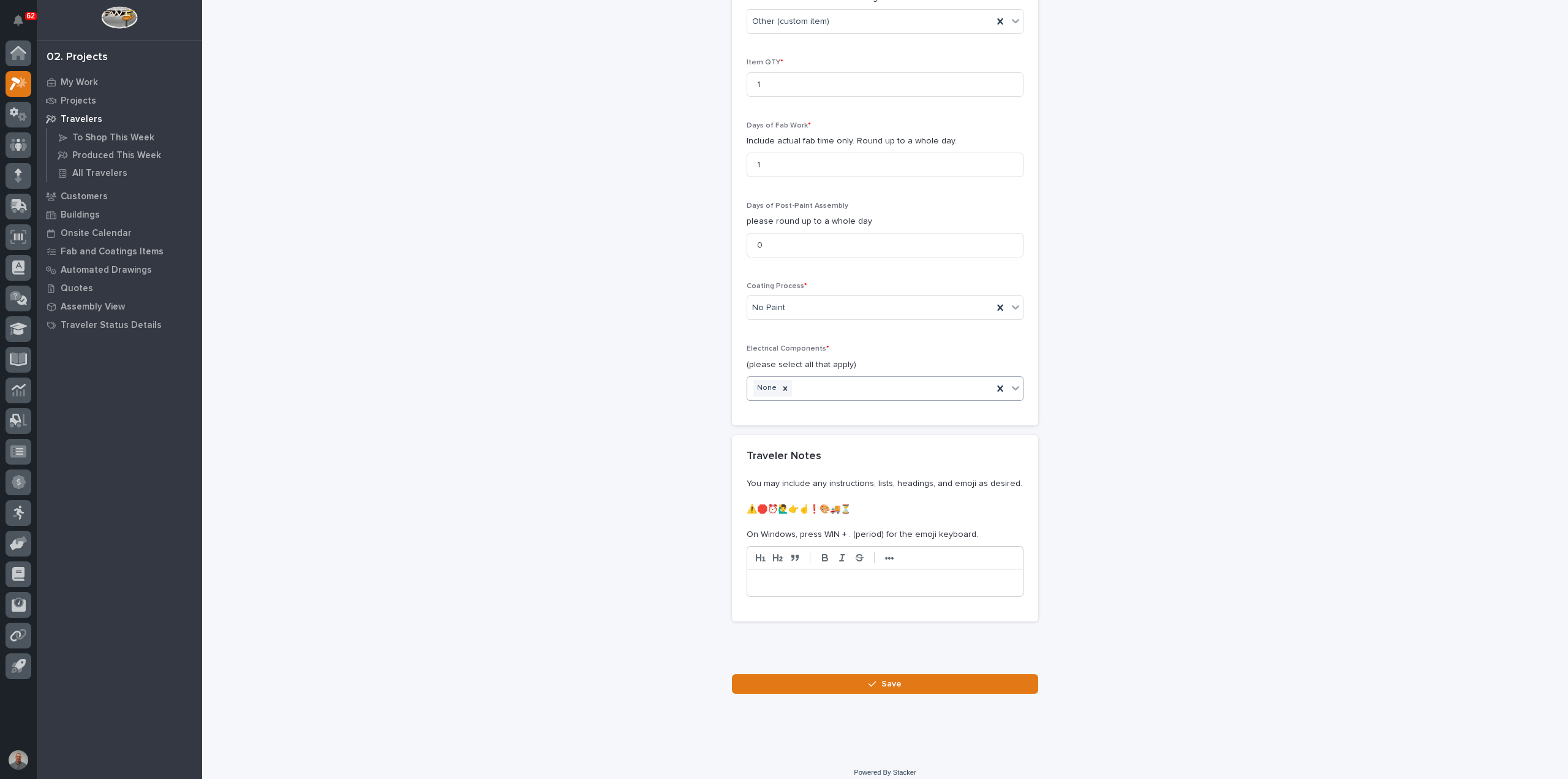
scroll to position [1275, 0]
click at [833, 670] on button "Save" at bounding box center [885, 680] width 306 height 20
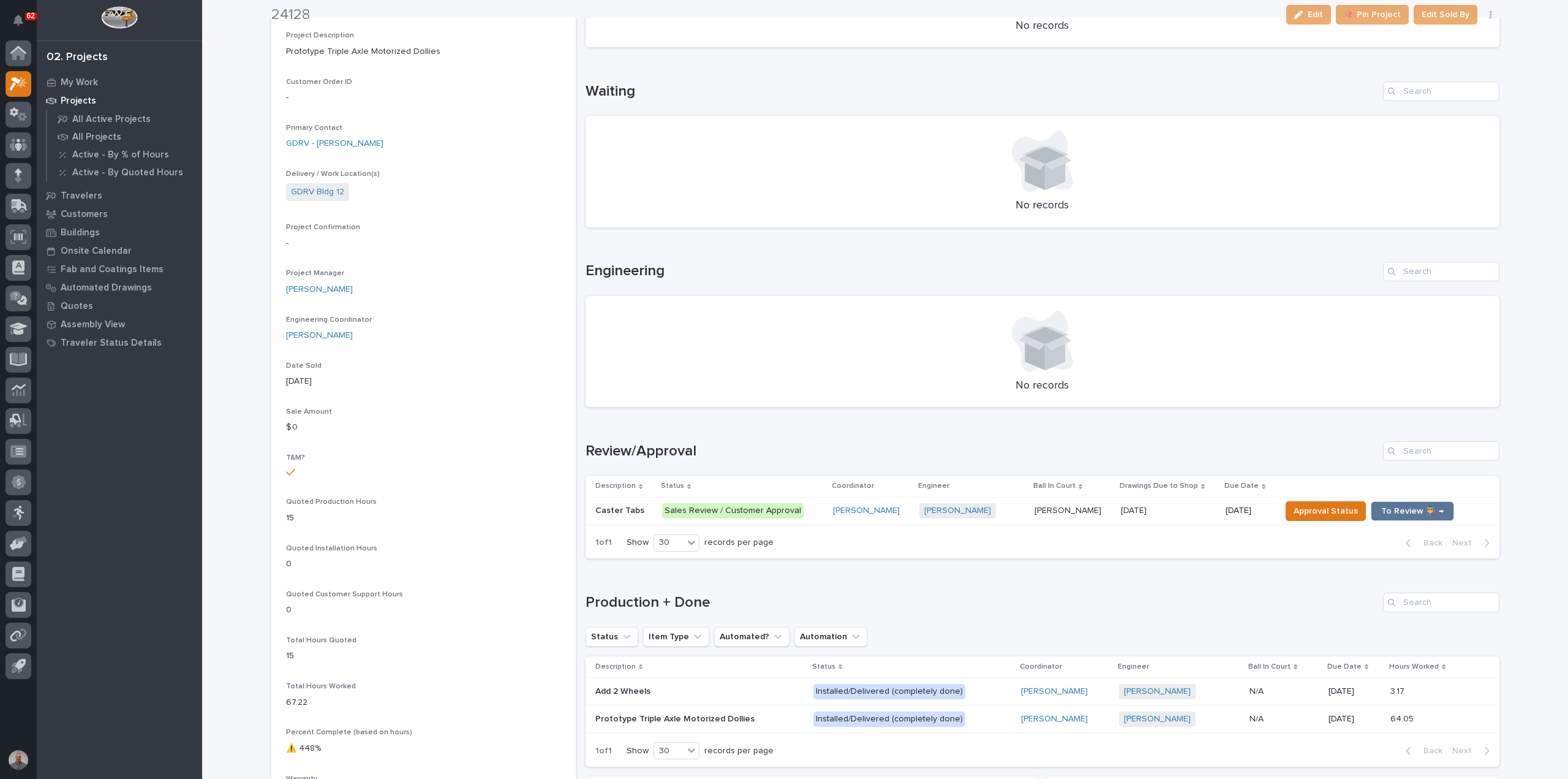
scroll to position [306, 0]
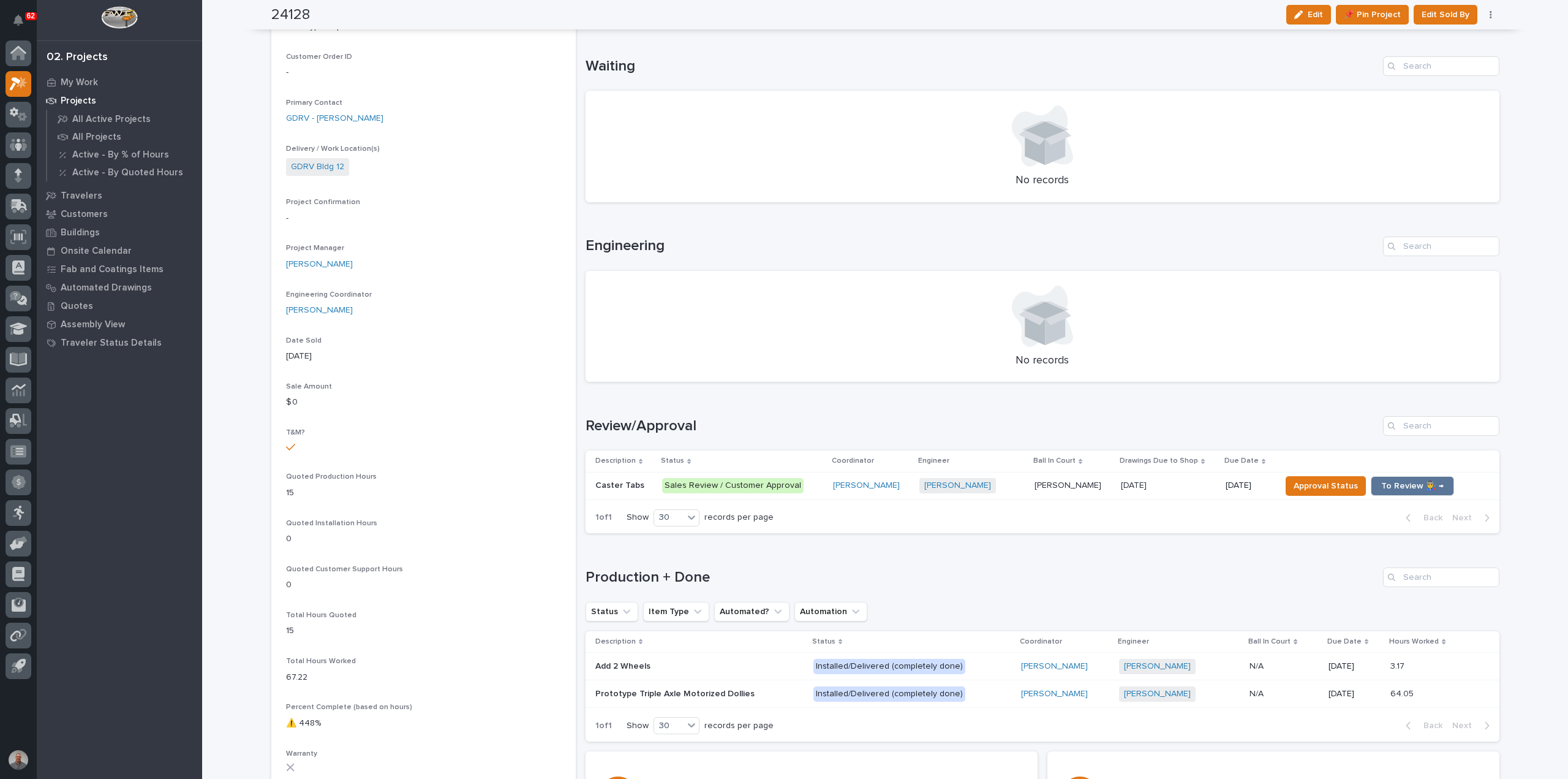
click at [810, 489] on p "Sales Review / Customer Approval" at bounding box center [743, 485] width 161 height 15
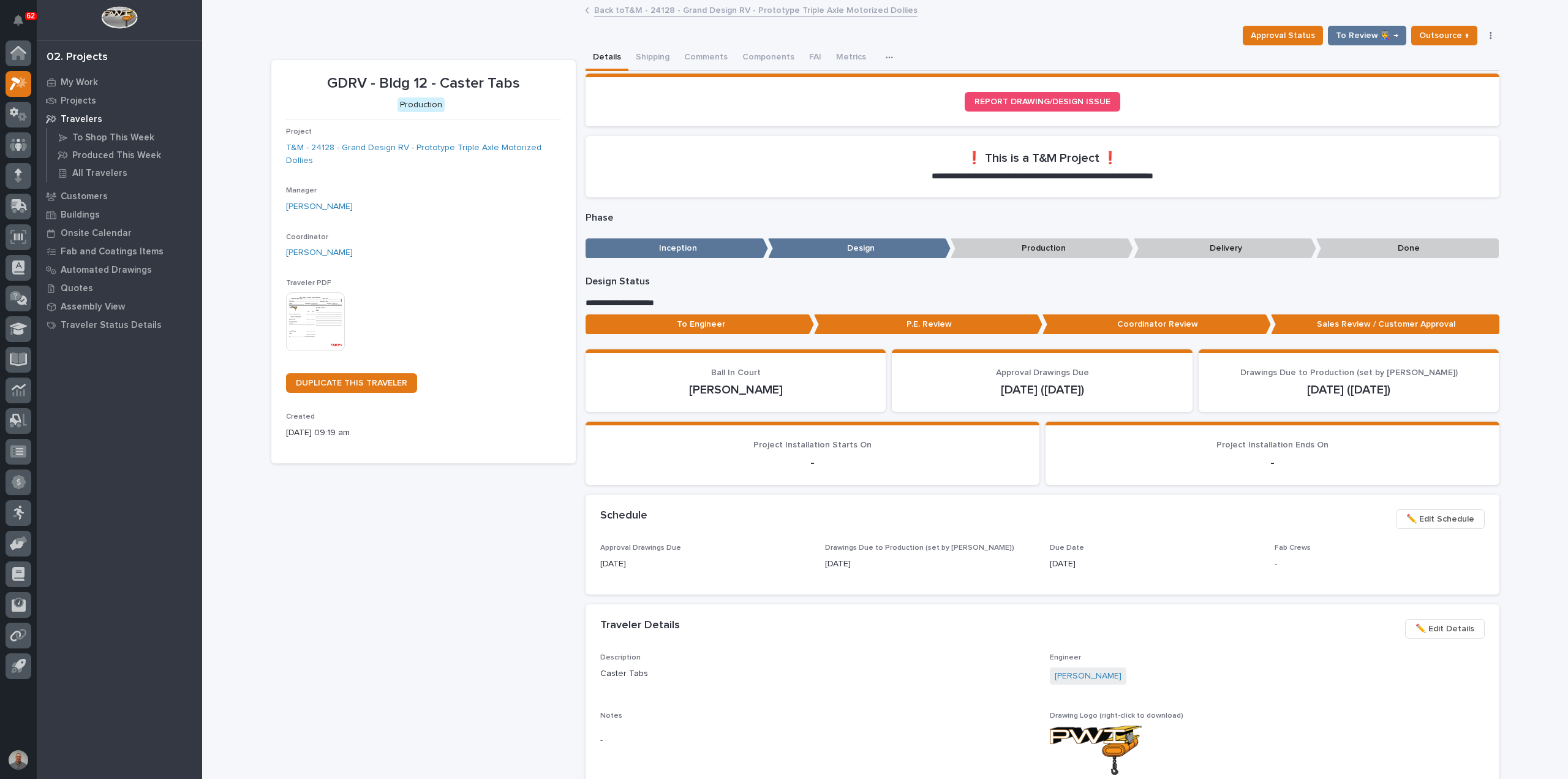
click at [311, 312] on img at bounding box center [315, 321] width 58 height 59
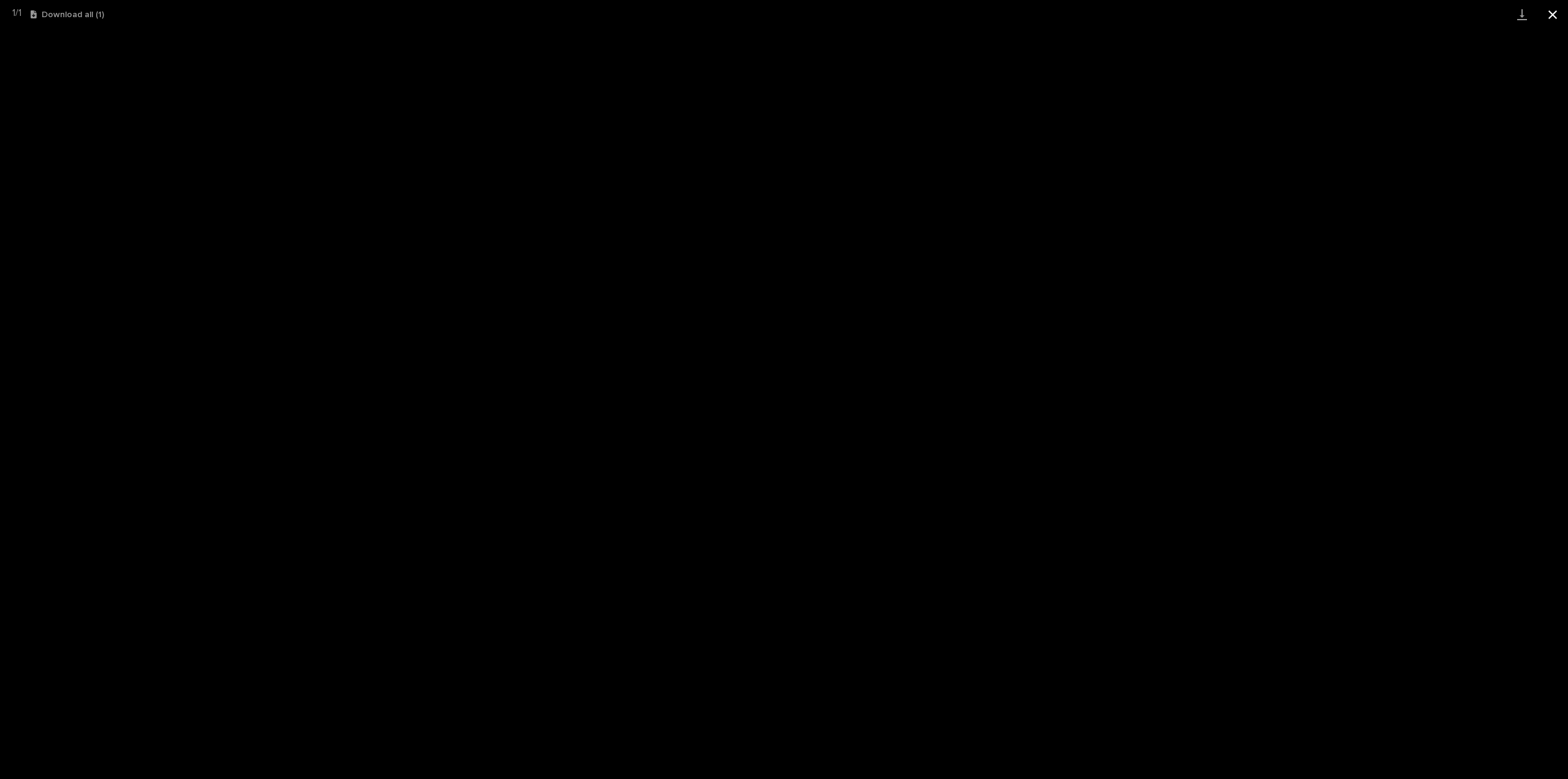
click at [1547, 14] on button "Close gallery" at bounding box center [1553, 14] width 31 height 29
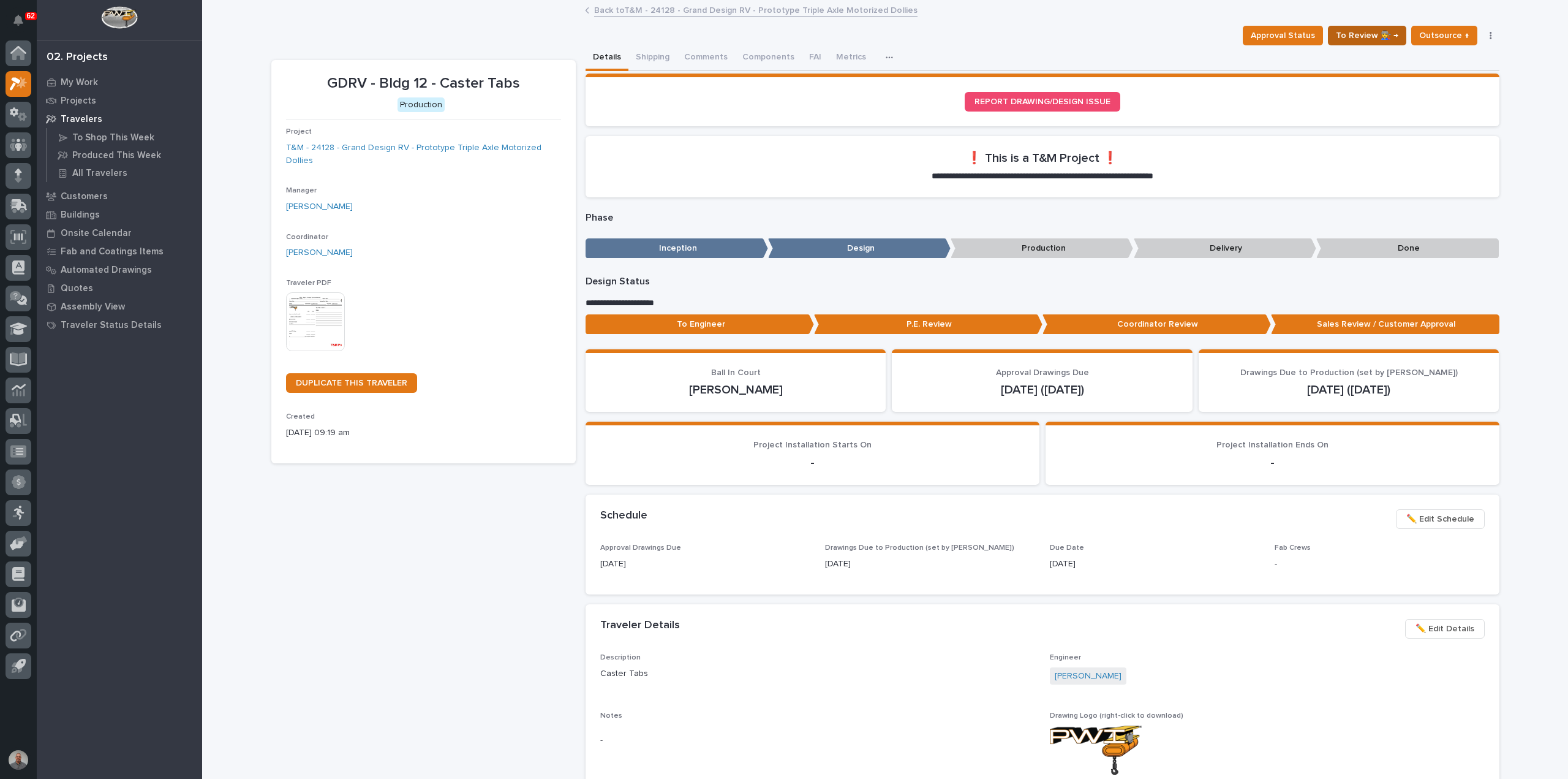
click at [1362, 35] on span "To Review 👨‍🏭 →" at bounding box center [1367, 35] width 62 height 14
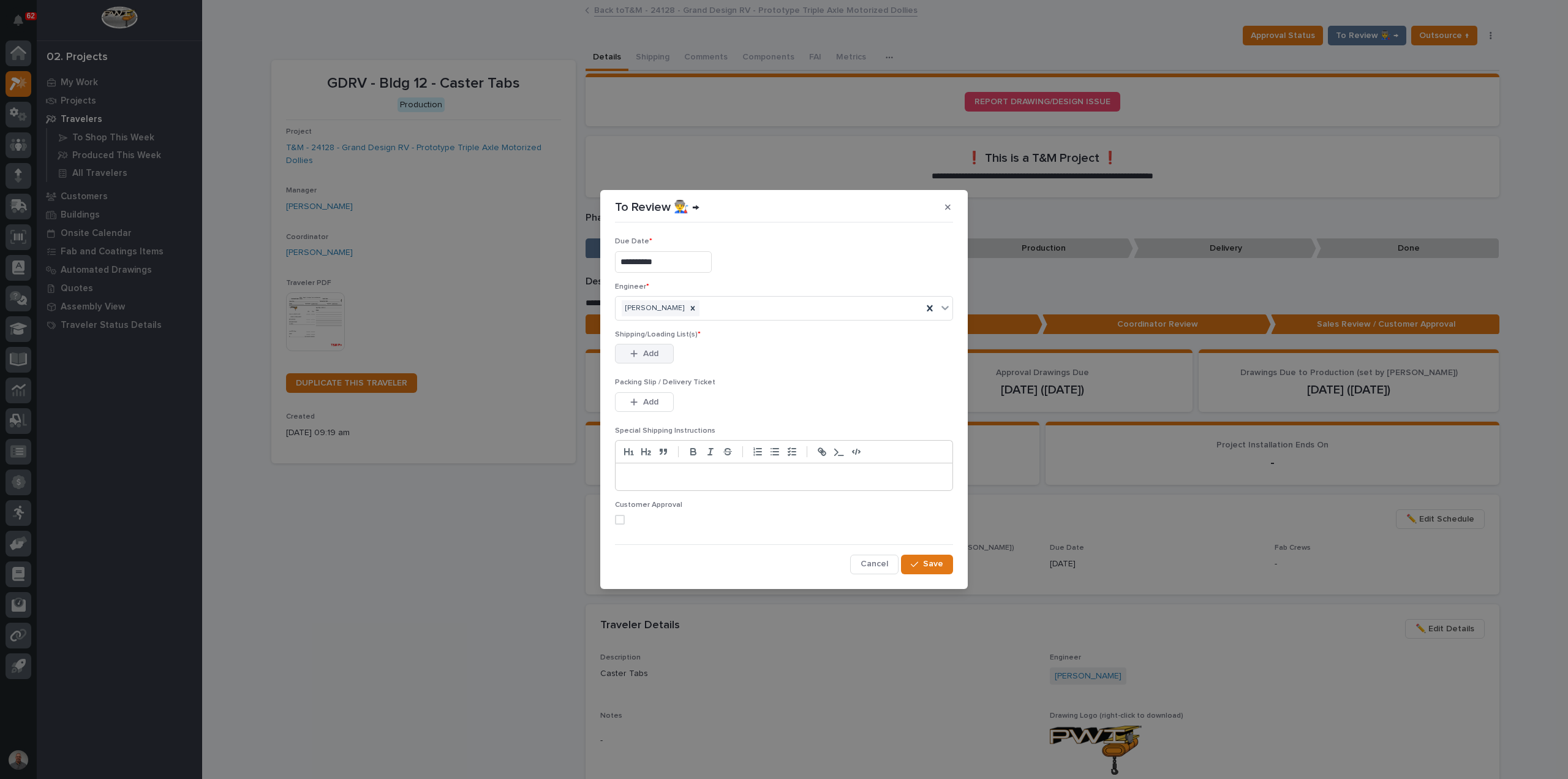
click at [655, 353] on span "Add" at bounding box center [651, 353] width 15 height 11
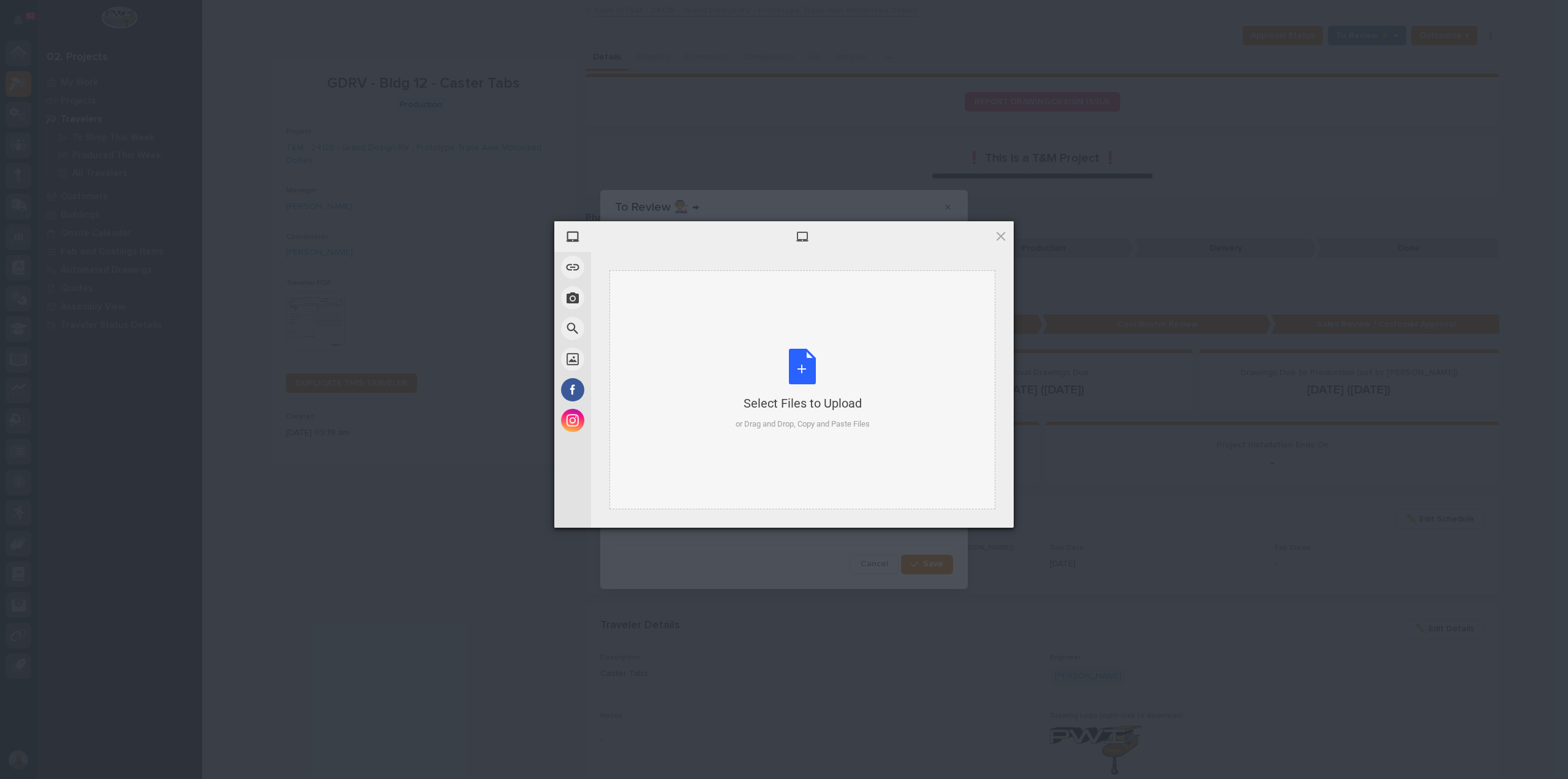
drag, startPoint x: 744, startPoint y: 369, endPoint x: 729, endPoint y: 383, distance: 20.5
click at [729, 383] on div "Select Files to Upload or Drag and Drop, Copy and Paste Files" at bounding box center [802, 390] width 386 height 239
click at [1003, 509] on span "Upload 1" at bounding box center [977, 511] width 62 height 23
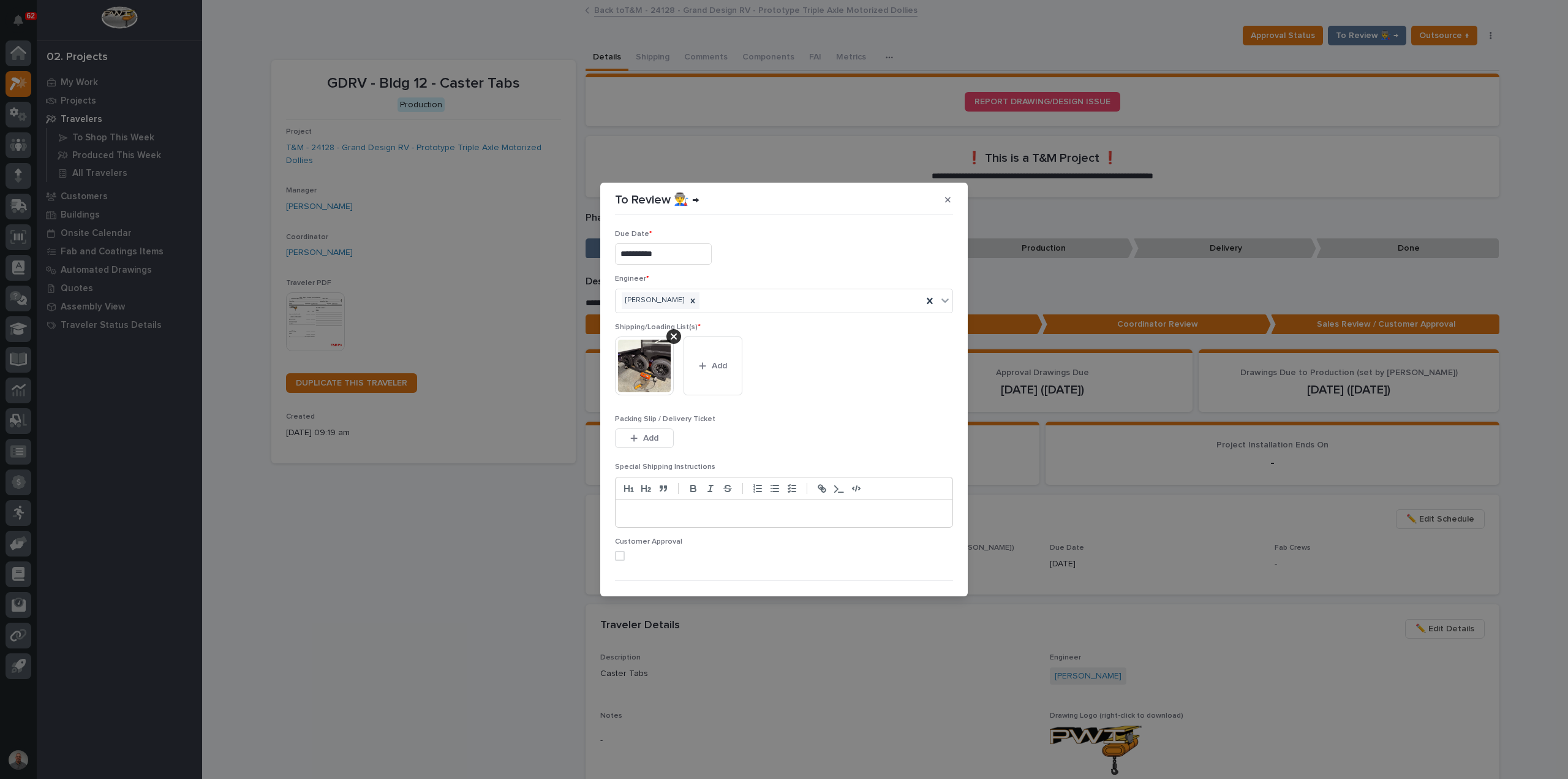
click at [616, 551] on span at bounding box center [620, 555] width 10 height 10
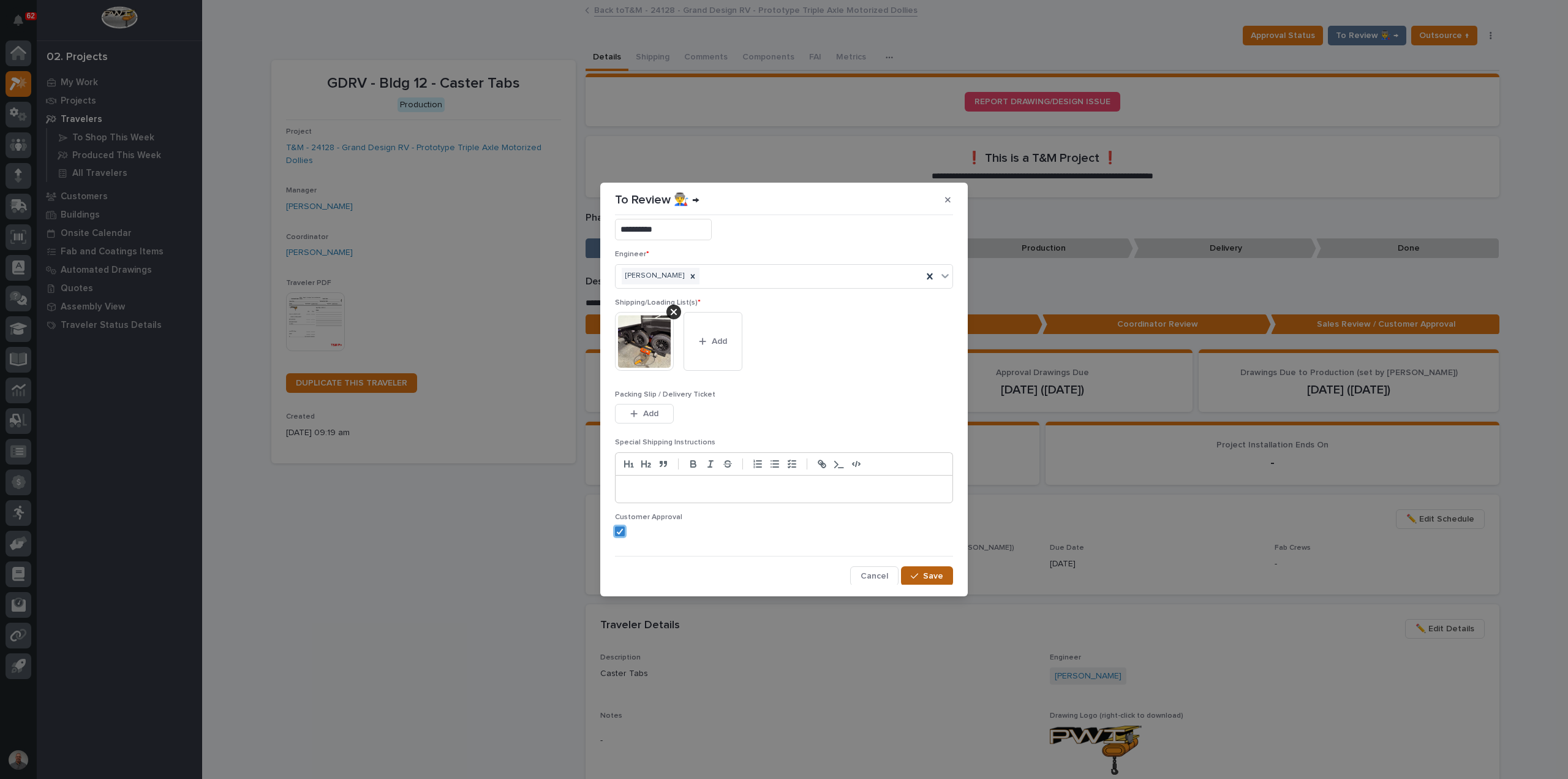
click at [923, 566] on button "Save" at bounding box center [927, 576] width 52 height 20
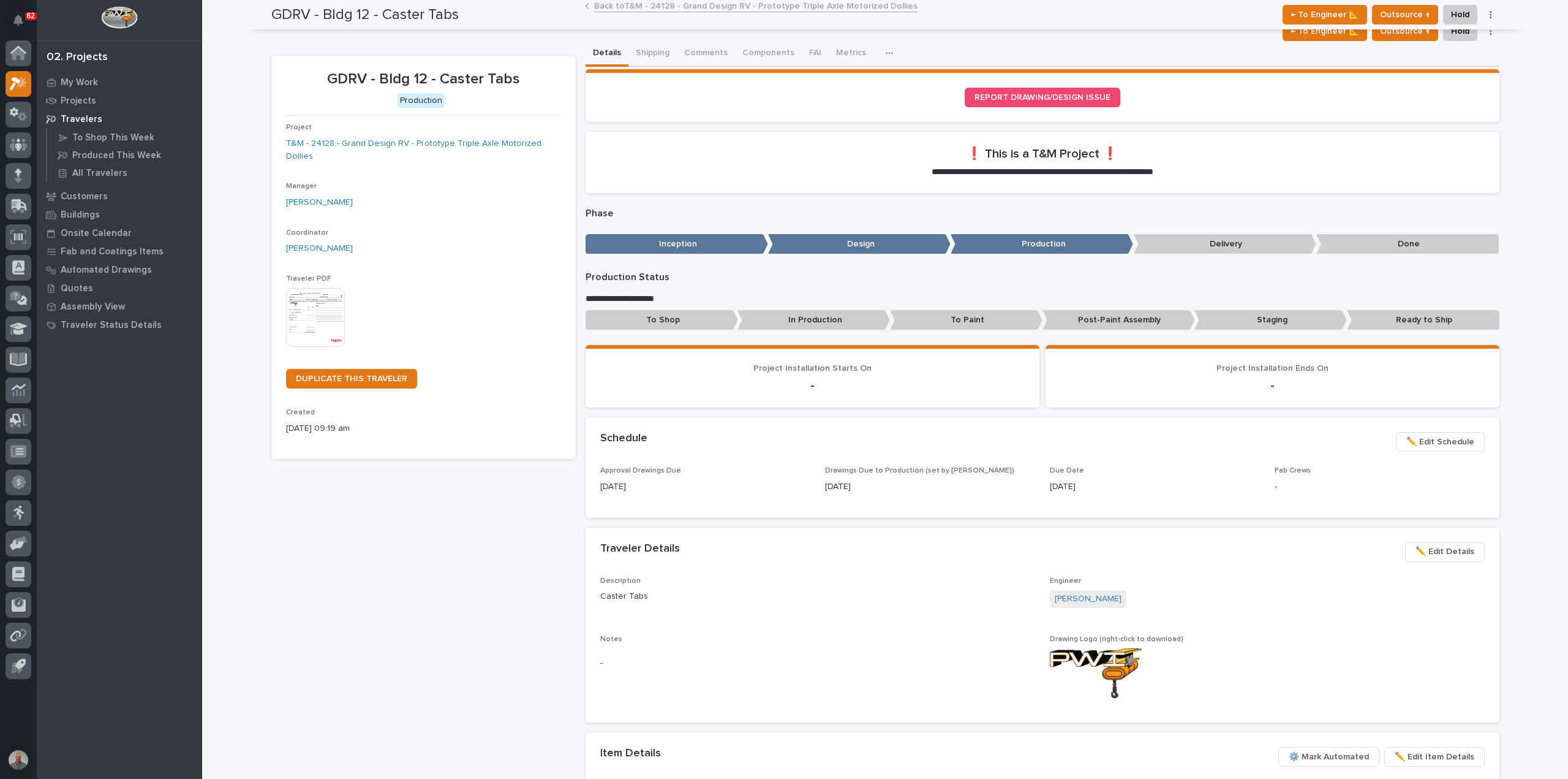
scroll to position [0, 0]
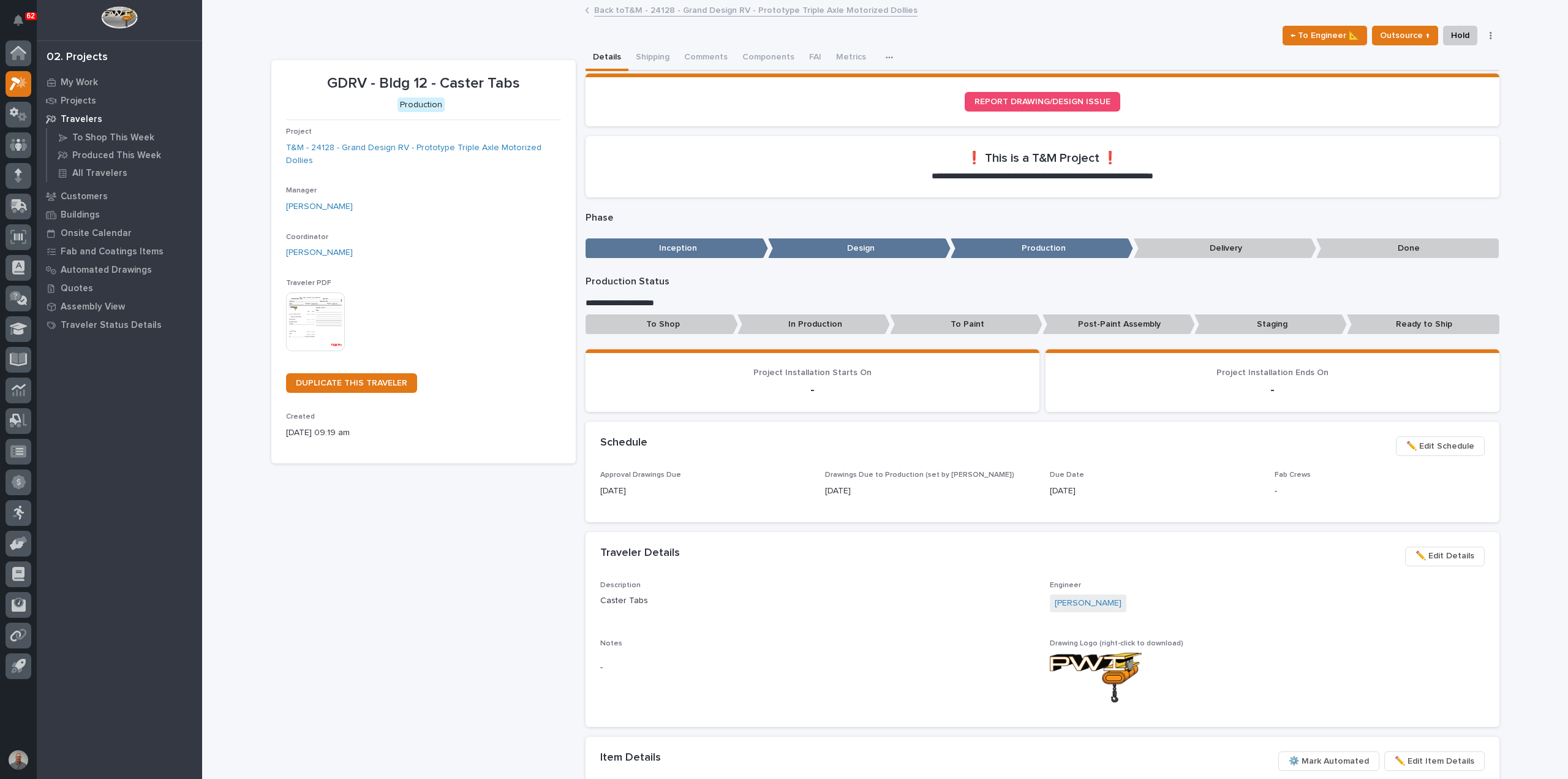
click at [664, 8] on link "Back to T&M - 24128 - Grand Design RV - Prototype Triple Axle Motorized Dollies" at bounding box center [756, 9] width 323 height 14
